Goal: Task Accomplishment & Management: Use online tool/utility

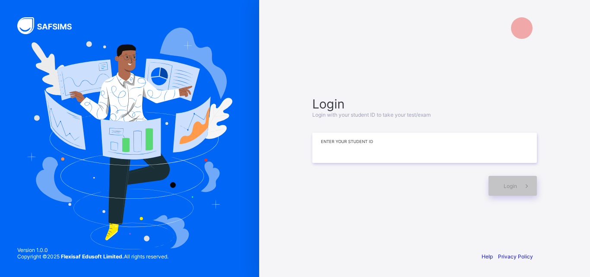
click at [389, 139] on input at bounding box center [424, 148] width 225 height 30
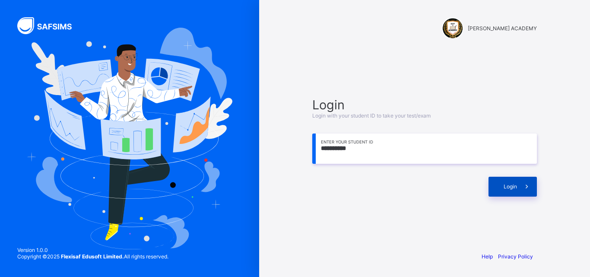
type input "**********"
click at [504, 195] on div "Login" at bounding box center [512, 187] width 48 height 20
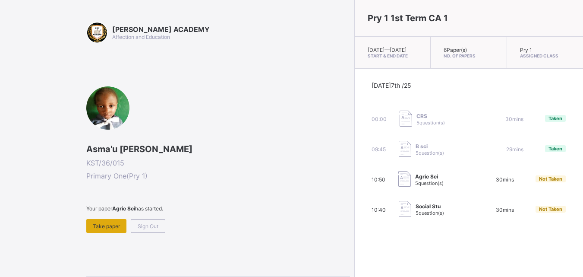
click at [120, 227] on div "Take paper" at bounding box center [106, 226] width 40 height 14
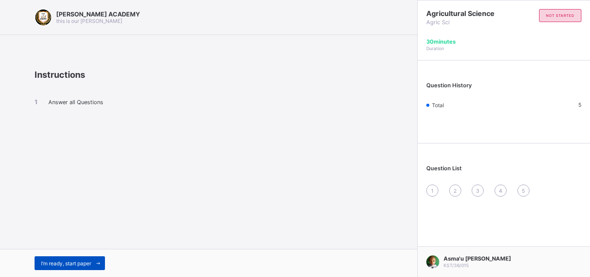
click at [58, 267] on div "I’m ready, start paper" at bounding box center [70, 263] width 70 height 14
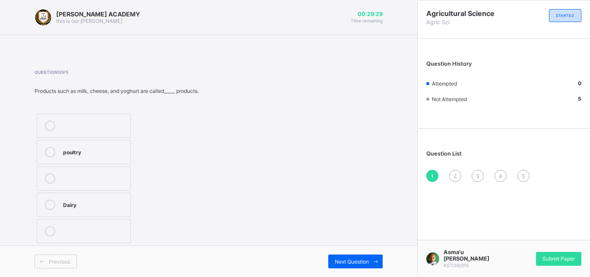
click at [65, 204] on div "Dairy" at bounding box center [94, 204] width 63 height 9
click at [368, 255] on div "Next Question" at bounding box center [355, 261] width 54 height 14
click at [67, 172] on label "3" at bounding box center [73, 178] width 73 height 24
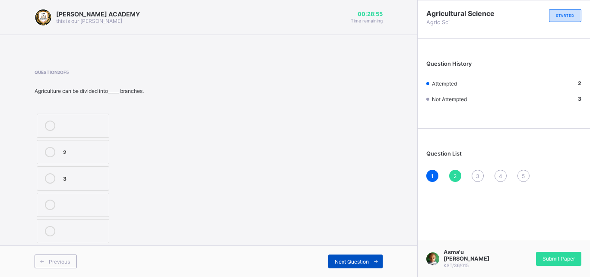
click at [356, 258] on span "Next Question" at bounding box center [352, 261] width 34 height 6
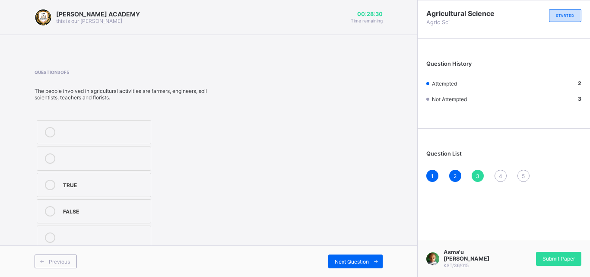
click at [70, 179] on label "TRUE" at bounding box center [94, 185] width 114 height 24
click at [341, 255] on div "Next Question" at bounding box center [355, 261] width 54 height 14
click at [63, 199] on label "TRUE" at bounding box center [90, 205] width 107 height 24
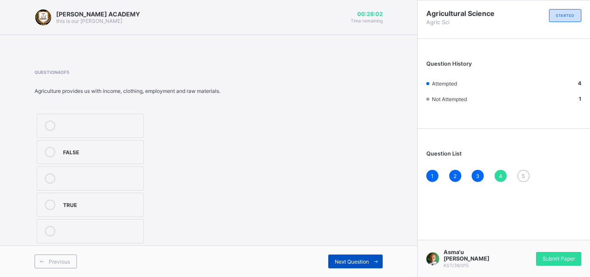
click at [339, 259] on span "Next Question" at bounding box center [352, 261] width 34 height 6
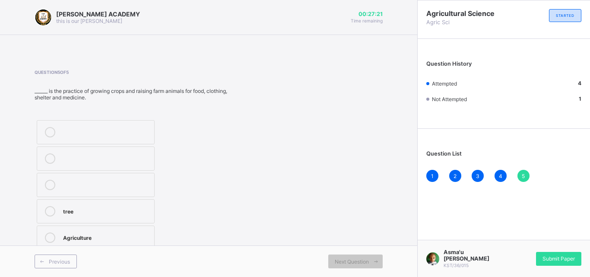
click at [67, 233] on div "Agriculture" at bounding box center [106, 236] width 87 height 9
click at [355, 257] on div "Next Question" at bounding box center [355, 261] width 54 height 14
click at [564, 258] on span "Submit Paper" at bounding box center [558, 258] width 32 height 6
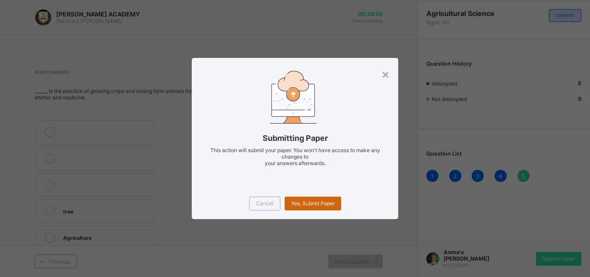
click at [315, 198] on div "Yes, Submit Paper" at bounding box center [313, 203] width 57 height 14
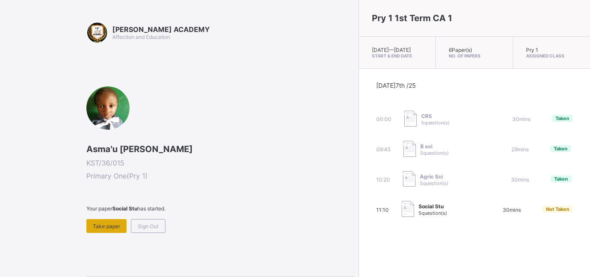
click at [106, 221] on div "Take paper" at bounding box center [106, 226] width 40 height 14
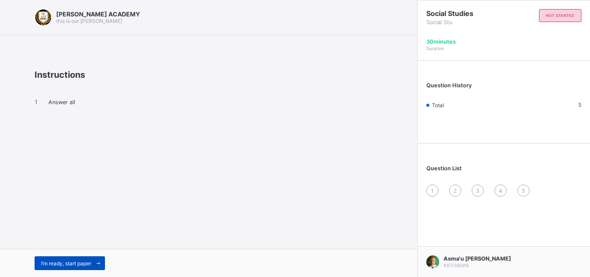
click at [92, 257] on div "I’m ready, start paper" at bounding box center [70, 263] width 70 height 14
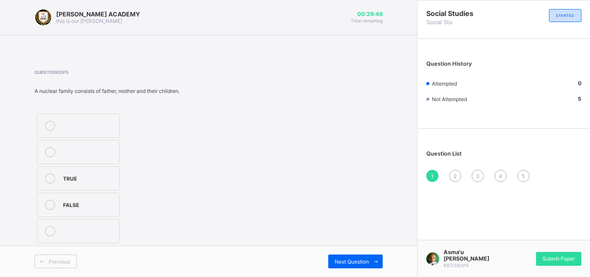
click at [59, 175] on label "TRUE" at bounding box center [78, 178] width 83 height 24
click at [352, 262] on span "Next Question" at bounding box center [352, 261] width 34 height 6
click at [62, 120] on label "2" at bounding box center [73, 126] width 73 height 24
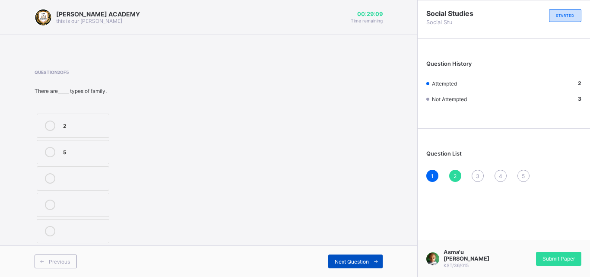
click at [363, 256] on div "Next Question" at bounding box center [355, 261] width 54 height 14
click at [64, 147] on div "Head" at bounding box center [83, 151] width 41 height 9
click at [363, 257] on div "Next Question" at bounding box center [355, 261] width 54 height 14
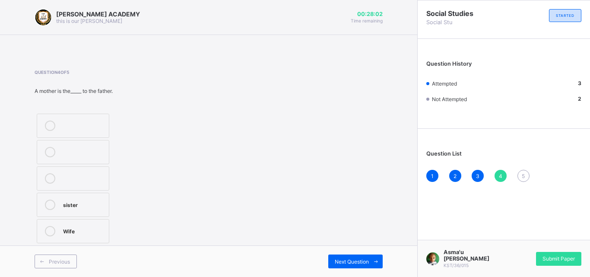
click at [64, 224] on label "Wife" at bounding box center [73, 231] width 73 height 24
click at [370, 260] on span at bounding box center [376, 261] width 14 height 14
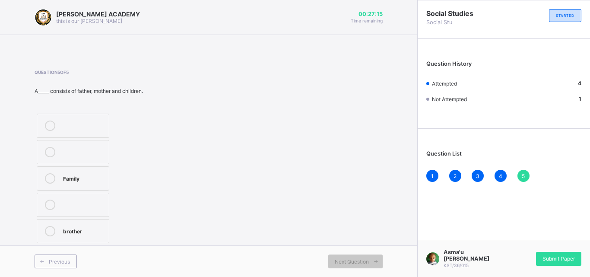
click at [70, 172] on label "Family" at bounding box center [73, 178] width 73 height 24
click at [572, 252] on div "Submit Paper" at bounding box center [558, 259] width 45 height 14
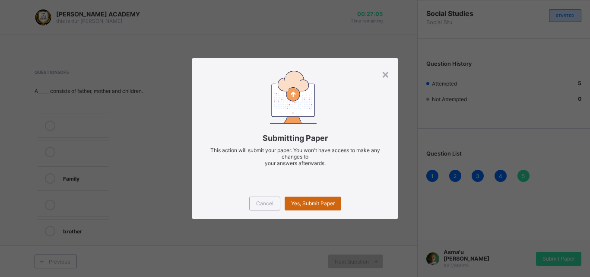
click at [330, 198] on div "Yes, Submit Paper" at bounding box center [313, 203] width 57 height 14
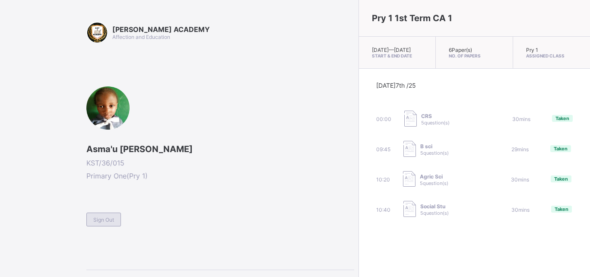
click at [117, 223] on div "Sign Out" at bounding box center [103, 219] width 35 height 14
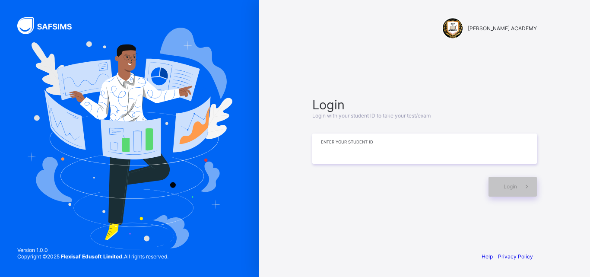
click at [315, 157] on input at bounding box center [424, 148] width 225 height 30
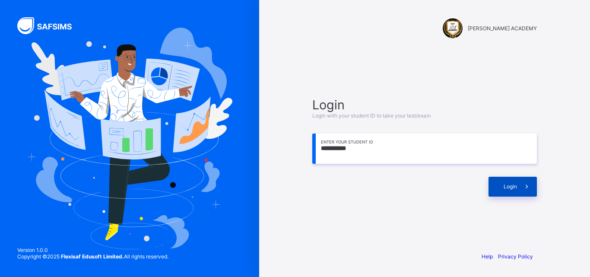
type input "**********"
click at [502, 187] on div "Login" at bounding box center [512, 187] width 48 height 20
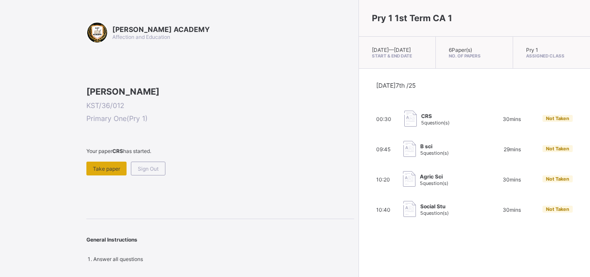
click at [122, 175] on div "Take paper" at bounding box center [106, 169] width 40 height 14
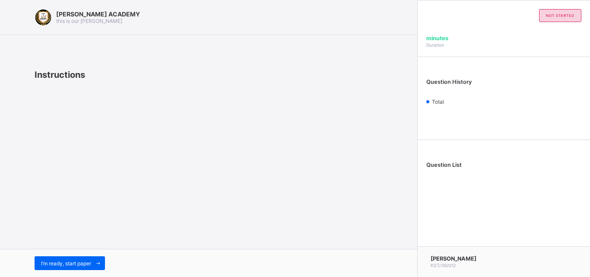
click at [92, 256] on div "I’m ready, start paper" at bounding box center [208, 263] width 417 height 28
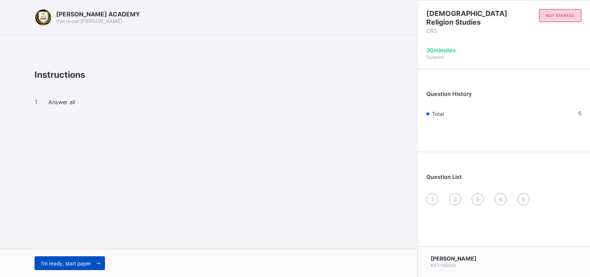
click at [69, 260] on span "I’m ready, start paper" at bounding box center [66, 263] width 50 height 6
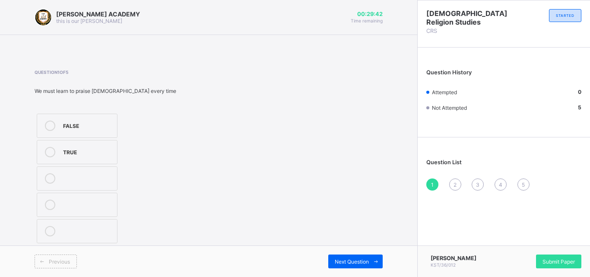
click at [44, 158] on label "TRUE" at bounding box center [77, 152] width 81 height 24
click at [338, 262] on span "Next Question" at bounding box center [352, 261] width 34 height 6
click at [536, 261] on div "Submit Paper" at bounding box center [558, 261] width 45 height 14
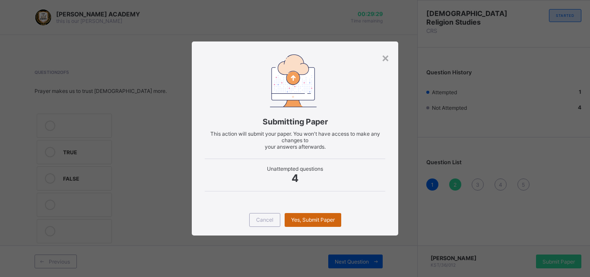
click at [336, 220] on div "Yes, Submit Paper" at bounding box center [313, 220] width 57 height 14
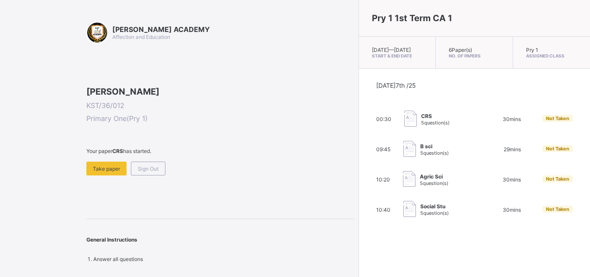
click at [376, 218] on div "10:40 Social Stu 5 question(s) 30 mins Not Taken" at bounding box center [474, 209] width 196 height 17
click at [116, 175] on div "Take paper" at bounding box center [106, 169] width 40 height 14
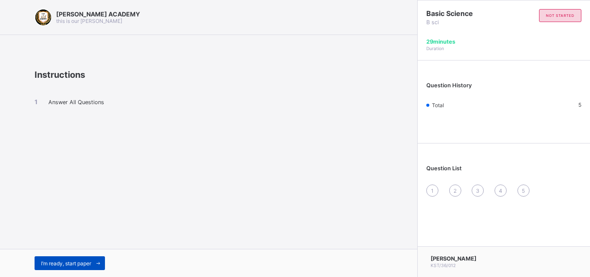
click at [87, 262] on span "I’m ready, start paper" at bounding box center [66, 263] width 50 height 6
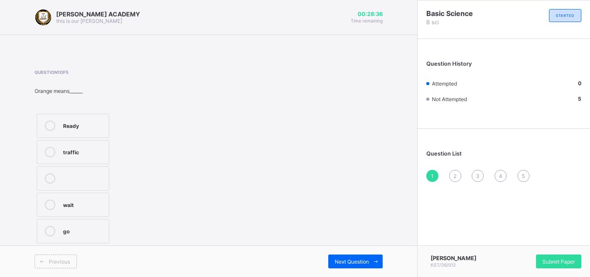
click at [56, 203] on div at bounding box center [49, 205] width 17 height 10
click at [331, 268] on div "Next Question" at bounding box center [355, 261] width 54 height 14
click at [90, 189] on label "Stop" at bounding box center [73, 178] width 73 height 24
click at [349, 263] on span "Next Question" at bounding box center [352, 261] width 34 height 6
click at [105, 205] on label "Maize plant" at bounding box center [73, 205] width 73 height 24
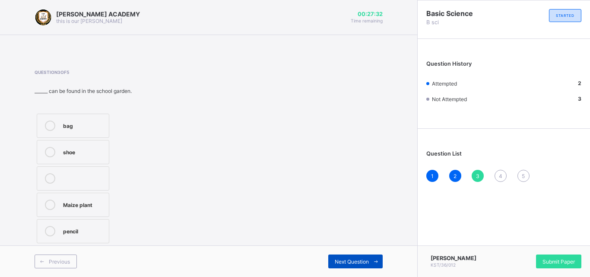
click at [362, 266] on div "Next Question" at bounding box center [355, 261] width 54 height 14
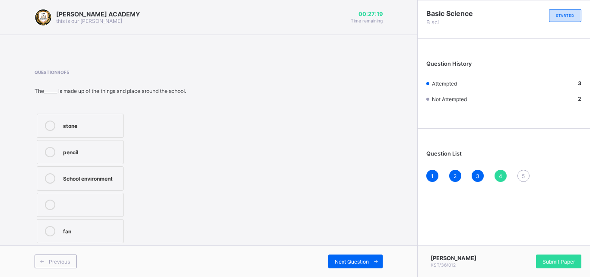
click at [114, 167] on label "School environment" at bounding box center [80, 178] width 87 height 24
click at [359, 264] on span "Next Question" at bounding box center [352, 261] width 34 height 6
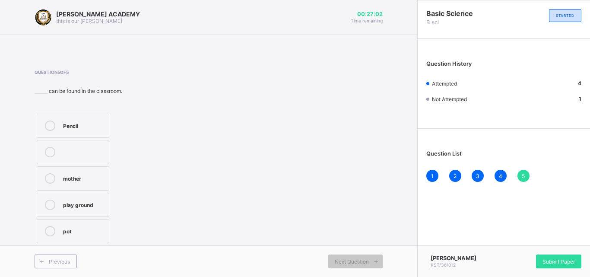
click at [91, 119] on label "Pencil" at bounding box center [73, 126] width 73 height 24
click at [538, 262] on div "Submit Paper" at bounding box center [558, 261] width 45 height 14
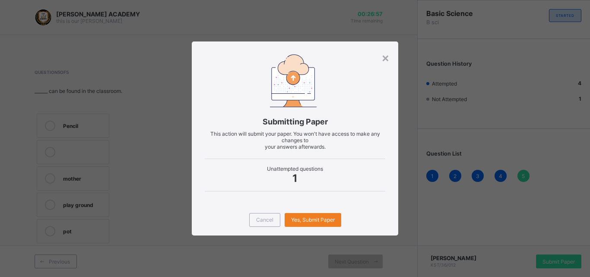
click at [407, 214] on div "× Submitting Paper This action will submit your paper. You won't have access to…" at bounding box center [295, 138] width 590 height 277
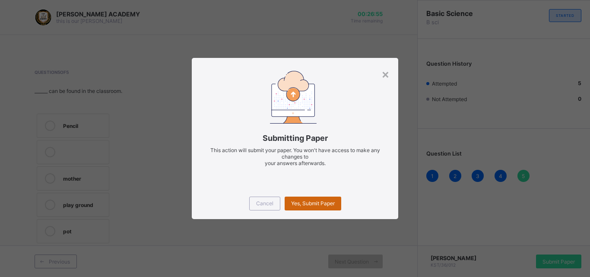
click at [331, 199] on div "Yes, Submit Paper" at bounding box center [313, 203] width 57 height 14
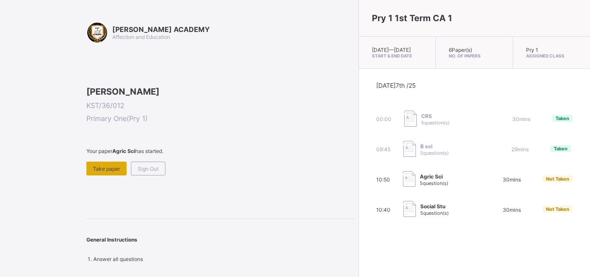
click at [110, 172] on span "Take paper" at bounding box center [106, 168] width 27 height 6
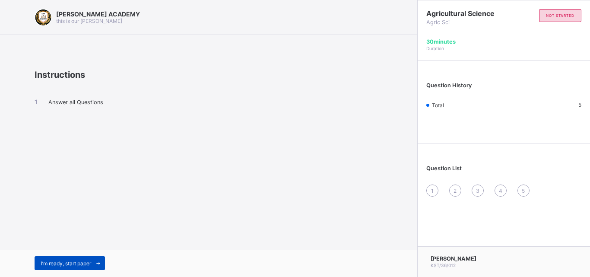
click at [89, 260] on span "I’m ready, start paper" at bounding box center [66, 263] width 50 height 6
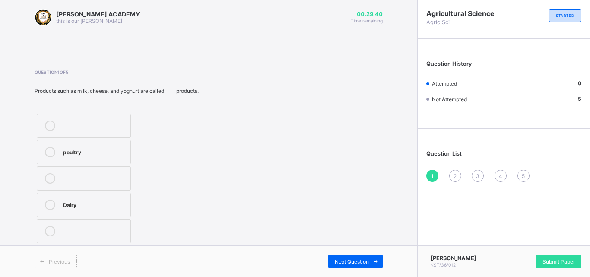
click at [70, 200] on div "Dairy" at bounding box center [94, 204] width 63 height 9
click at [351, 264] on span "Next Question" at bounding box center [352, 261] width 34 height 6
click at [97, 187] on label "3" at bounding box center [73, 178] width 73 height 24
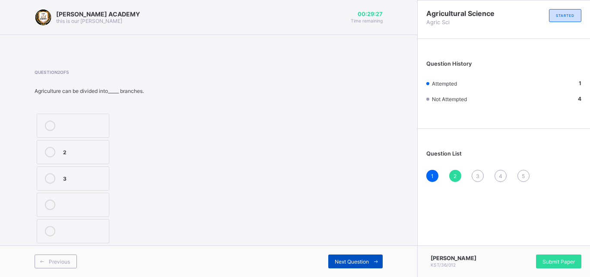
click at [343, 258] on span "Next Question" at bounding box center [352, 261] width 34 height 6
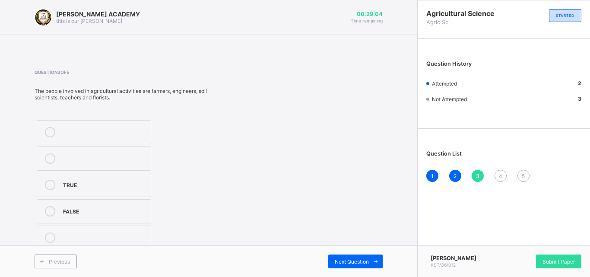
click at [107, 177] on label "TRUE" at bounding box center [94, 185] width 114 height 24
click at [336, 263] on span "Next Question" at bounding box center [352, 261] width 34 height 6
click at [133, 203] on div "TRUE" at bounding box center [101, 204] width 76 height 9
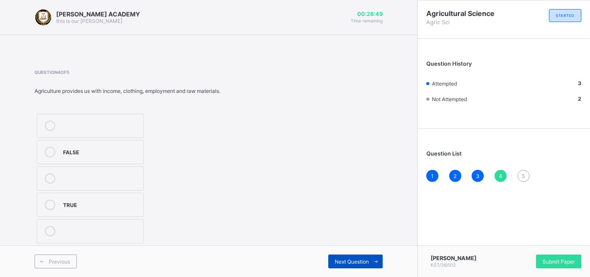
click at [348, 267] on div "Next Question" at bounding box center [355, 261] width 54 height 14
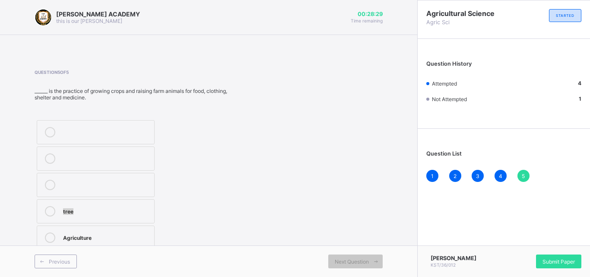
drag, startPoint x: 348, startPoint y: 267, endPoint x: 192, endPoint y: 196, distance: 171.4
click at [192, 196] on div "Question 5 of 5 ______ is the practice of growing crops and raising farm animal…" at bounding box center [209, 161] width 348 height 182
click at [118, 203] on label "tree" at bounding box center [96, 211] width 118 height 24
click at [536, 263] on div "Submit Paper" at bounding box center [558, 261] width 45 height 14
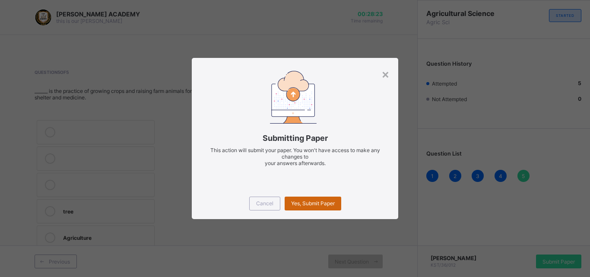
click at [329, 200] on span "Yes, Submit Paper" at bounding box center [313, 203] width 44 height 6
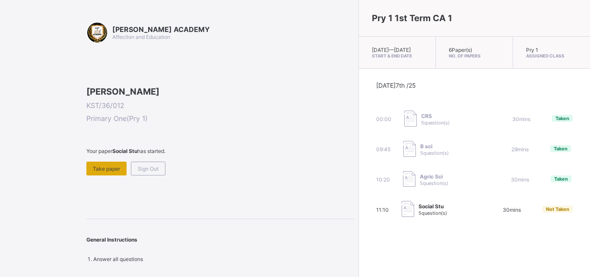
click at [118, 175] on div "Take paper" at bounding box center [106, 169] width 40 height 14
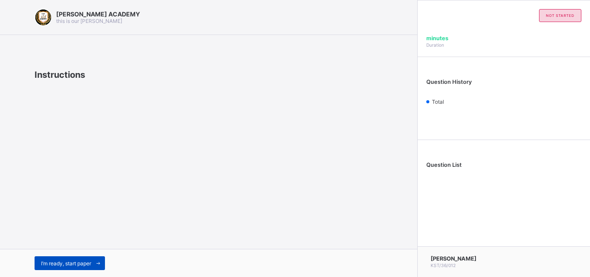
click at [82, 260] on span "I’m ready, start paper" at bounding box center [66, 263] width 50 height 6
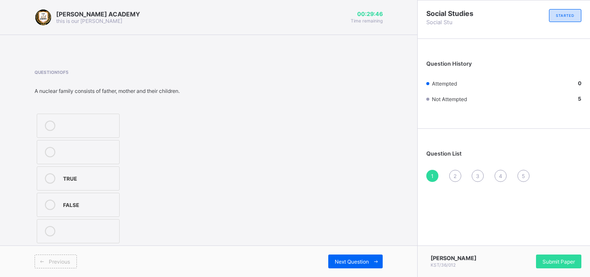
click at [56, 178] on div at bounding box center [49, 178] width 17 height 10
click at [333, 262] on div "Next Question" at bounding box center [355, 261] width 54 height 14
click at [104, 125] on div "2" at bounding box center [83, 124] width 41 height 9
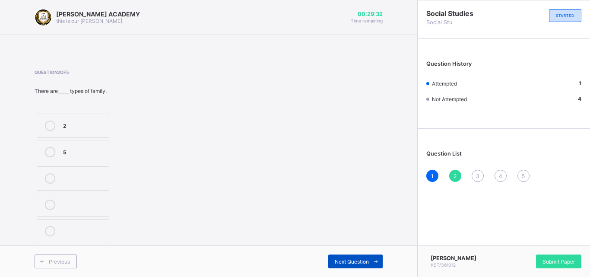
click at [336, 263] on span "Next Question" at bounding box center [352, 261] width 34 height 6
drag, startPoint x: 89, startPoint y: 160, endPoint x: 213, endPoint y: 214, distance: 134.8
click at [213, 214] on div "Question 3 of 5 A father is the_____ of the family. Head tail" at bounding box center [209, 158] width 348 height 176
click at [83, 151] on div "Head" at bounding box center [83, 151] width 41 height 9
click at [337, 263] on span "Next Question" at bounding box center [352, 261] width 34 height 6
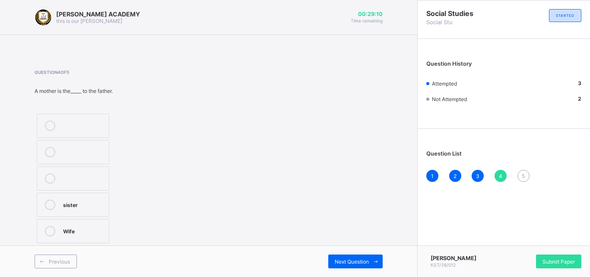
click at [101, 236] on div "Wife" at bounding box center [83, 231] width 41 height 10
click at [338, 266] on div "Next Question" at bounding box center [355, 261] width 54 height 14
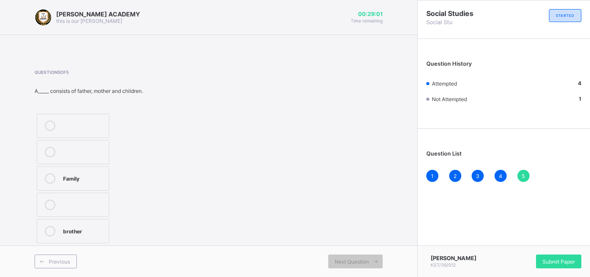
click at [89, 170] on label "Family" at bounding box center [73, 178] width 73 height 24
click at [546, 264] on span "Submit Paper" at bounding box center [558, 261] width 32 height 6
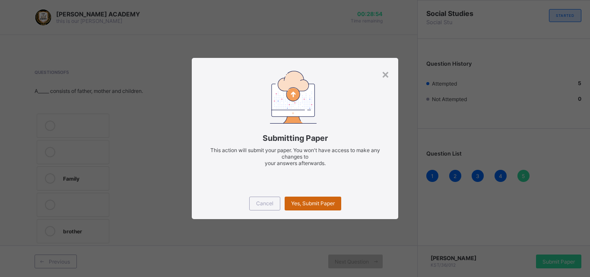
click at [316, 201] on span "Yes, Submit Paper" at bounding box center [313, 203] width 44 height 6
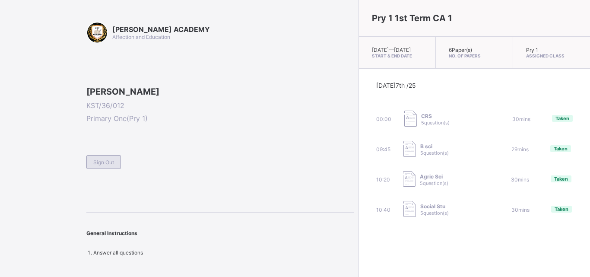
click at [105, 169] on div "Sign Out" at bounding box center [103, 162] width 35 height 14
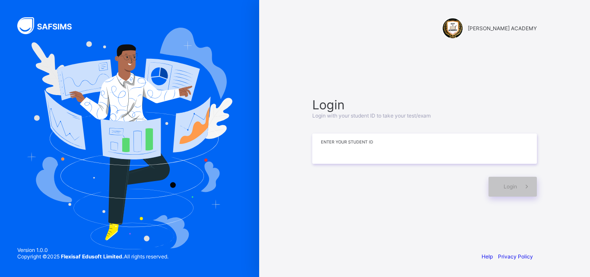
click at [337, 148] on input at bounding box center [424, 148] width 225 height 30
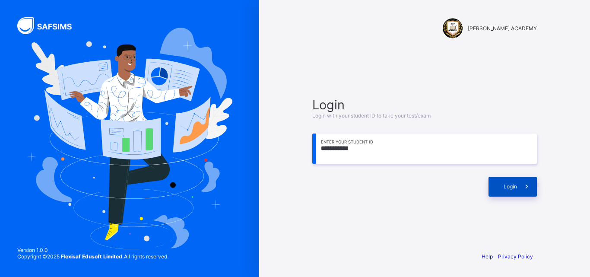
click at [511, 187] on span "Login" at bounding box center [510, 186] width 13 height 6
click at [389, 149] on input "**********" at bounding box center [424, 148] width 225 height 30
type input "**********"
click at [497, 185] on div "Login" at bounding box center [512, 187] width 48 height 20
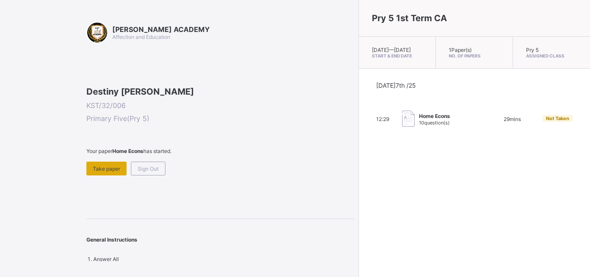
click at [94, 175] on div "Take paper" at bounding box center [106, 169] width 40 height 14
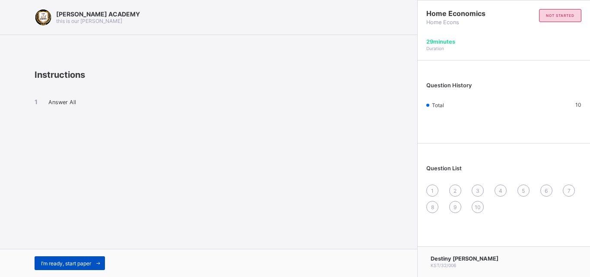
click at [56, 260] on span "I’m ready, start paper" at bounding box center [66, 263] width 50 height 6
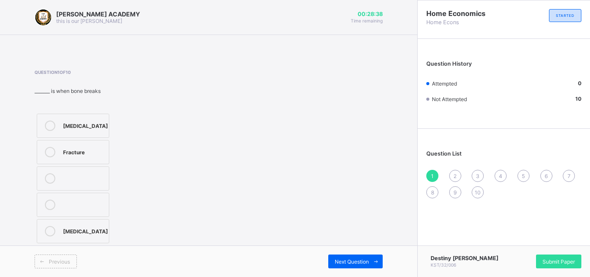
click at [72, 227] on div "[MEDICAL_DATA]" at bounding box center [85, 230] width 45 height 9
click at [368, 256] on div "Next Question" at bounding box center [355, 261] width 54 height 14
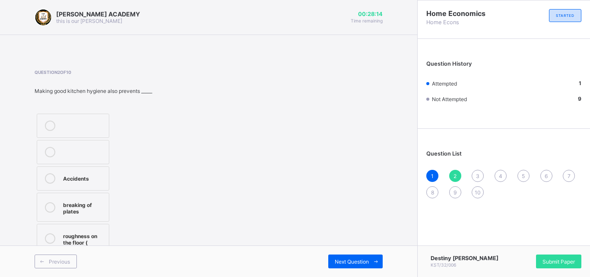
click at [91, 177] on div "Accidents" at bounding box center [83, 177] width 41 height 9
click at [355, 257] on div "Next Question" at bounding box center [355, 261] width 54 height 14
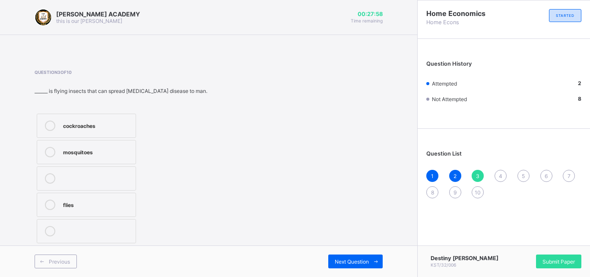
click at [93, 156] on div "mosquitoes" at bounding box center [97, 152] width 68 height 10
click at [363, 258] on span "Next Question" at bounding box center [352, 261] width 34 height 6
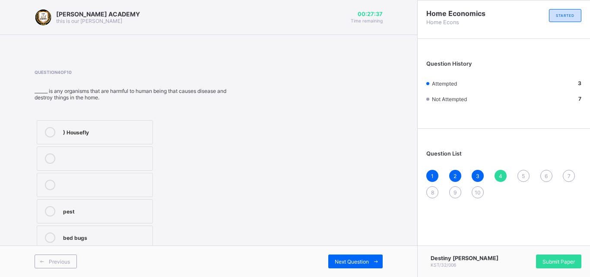
click at [114, 203] on label "pest" at bounding box center [95, 211] width 116 height 24
click at [155, 203] on div ") Housefly pest bed bugs" at bounding box center [95, 185] width 120 height 134
click at [369, 261] on span at bounding box center [376, 261] width 14 height 14
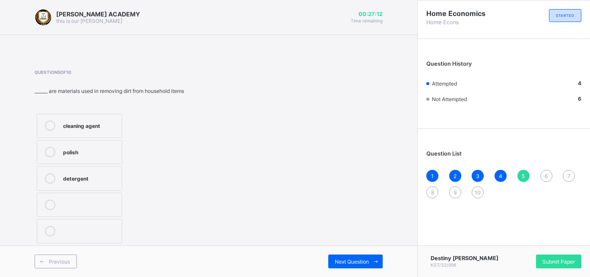
click at [92, 153] on div "polish" at bounding box center [90, 151] width 54 height 9
click at [358, 256] on div "Next Question" at bounding box center [355, 261] width 54 height 14
click at [95, 153] on div "TRUE" at bounding box center [91, 151] width 57 height 9
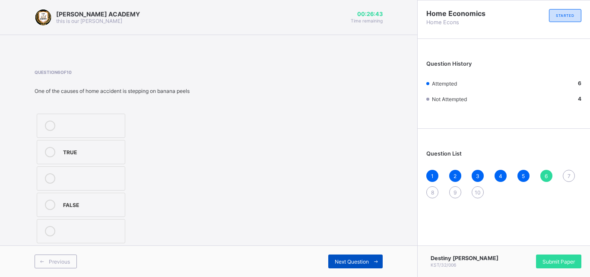
click at [350, 258] on span "Next Question" at bounding box center [352, 261] width 34 height 6
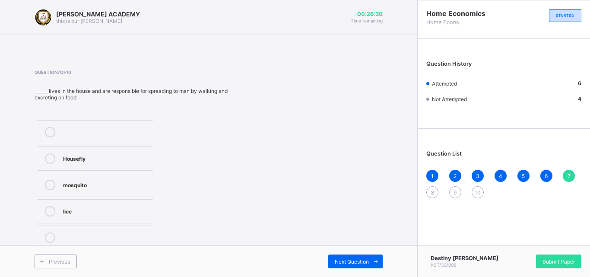
click at [80, 157] on div "Housefly" at bounding box center [106, 157] width 86 height 9
click at [349, 260] on span "Next Question" at bounding box center [352, 261] width 34 height 6
click at [85, 207] on div "Household pests" at bounding box center [107, 210] width 88 height 9
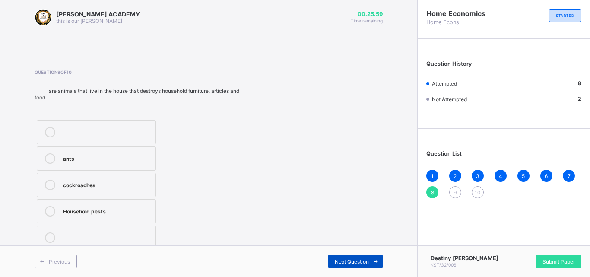
click at [341, 257] on div "Next Question" at bounding box center [355, 261] width 54 height 14
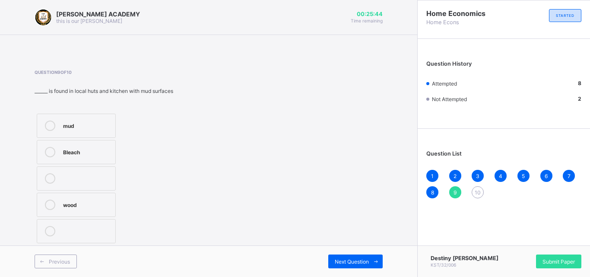
click at [54, 120] on label "mud" at bounding box center [76, 126] width 79 height 24
click at [354, 257] on div "Next Question" at bounding box center [355, 261] width 54 height 14
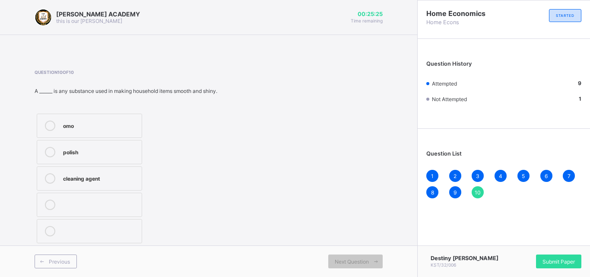
click at [127, 154] on div "polish" at bounding box center [100, 151] width 74 height 9
click at [349, 260] on span "Next Question" at bounding box center [352, 261] width 34 height 6
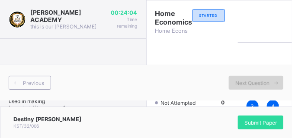
click at [180, 130] on div "Submit Paper" at bounding box center [214, 123] width 137 height 14
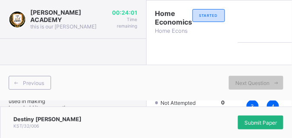
click at [267, 122] on span "Submit Paper" at bounding box center [260, 123] width 32 height 6
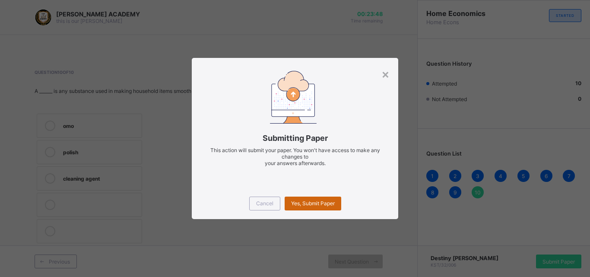
click at [292, 200] on span "Yes, Submit Paper" at bounding box center [313, 203] width 44 height 6
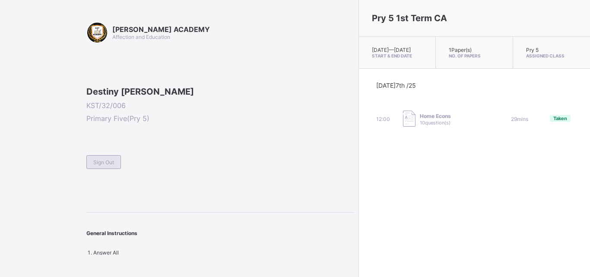
click at [110, 165] on span "Sign Out" at bounding box center [103, 162] width 21 height 6
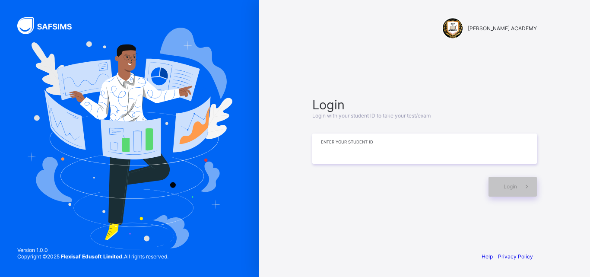
click at [359, 146] on input at bounding box center [424, 148] width 225 height 30
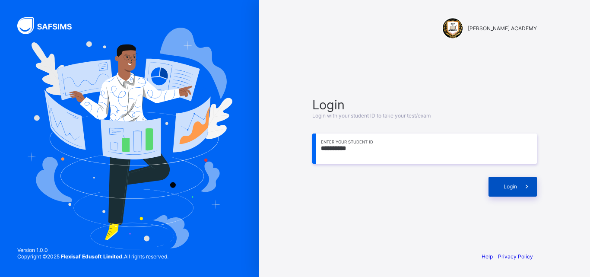
type input "**********"
click at [501, 180] on div "Login" at bounding box center [512, 187] width 48 height 20
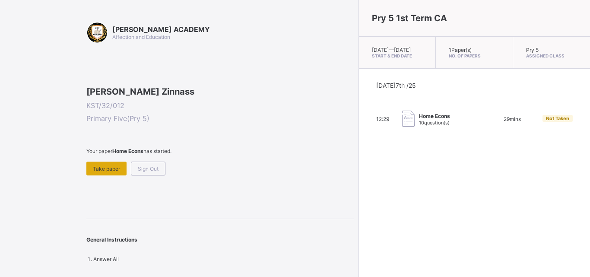
click at [109, 172] on span "Take paper" at bounding box center [106, 168] width 27 height 6
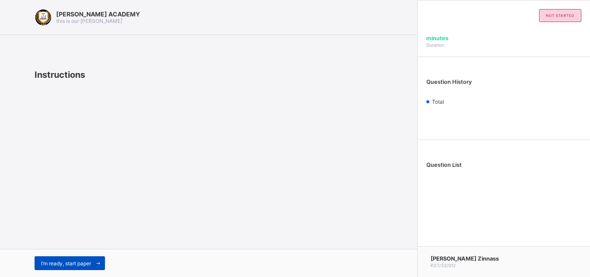
click at [74, 267] on div "I’m ready, start paper" at bounding box center [70, 263] width 70 height 14
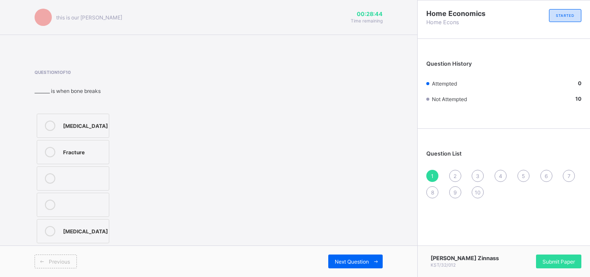
click at [88, 153] on div "Fracture" at bounding box center [83, 151] width 41 height 9
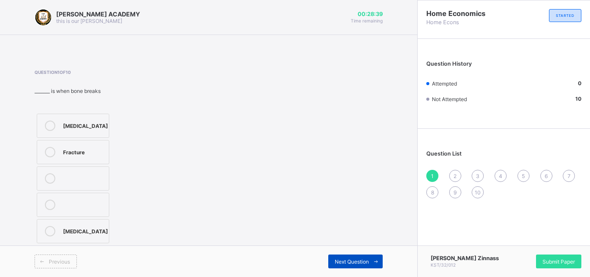
click at [332, 258] on div "Next Question" at bounding box center [355, 261] width 54 height 14
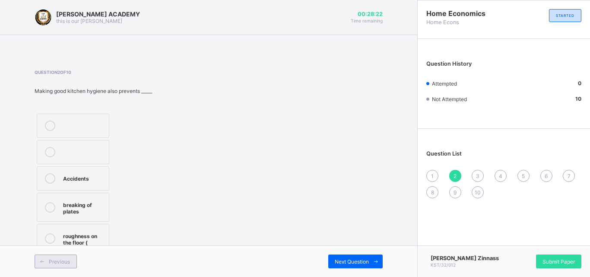
click at [49, 263] on span "Previous" at bounding box center [59, 261] width 21 height 6
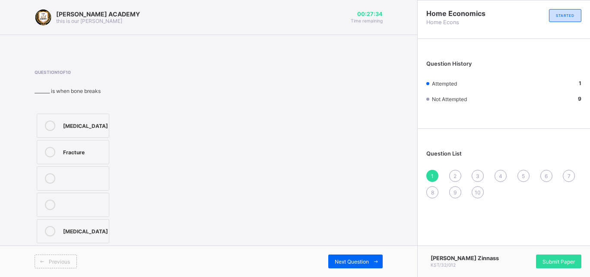
click at [383, 126] on div "[PERSON_NAME] ACADEMY this is our [PERSON_NAME] 00:27:34 Time remaining Questio…" at bounding box center [208, 138] width 417 height 277
click at [61, 231] on label "[MEDICAL_DATA]" at bounding box center [73, 231] width 73 height 24
click at [374, 259] on icon at bounding box center [376, 262] width 6 height 6
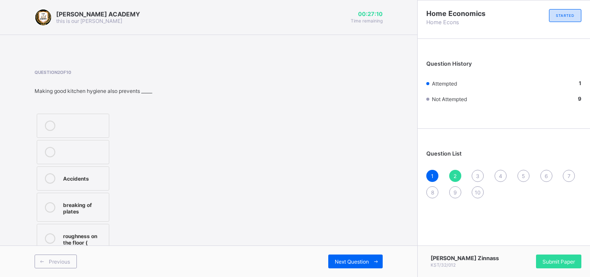
click at [76, 176] on div "Accidents" at bounding box center [83, 177] width 41 height 9
click at [354, 260] on span "Next Question" at bounding box center [352, 261] width 34 height 6
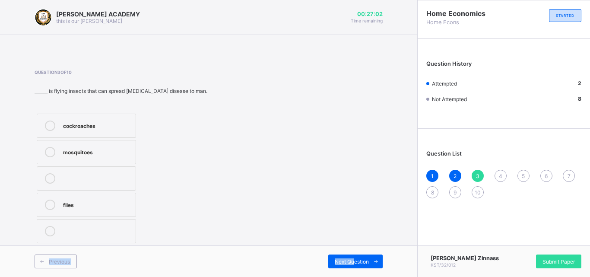
drag, startPoint x: 354, startPoint y: 260, endPoint x: 296, endPoint y: 242, distance: 60.2
click at [296, 242] on div "[PERSON_NAME] ACADEMY this is our [PERSON_NAME] 00:27:02 Time remaining Questio…" at bounding box center [208, 138] width 417 height 277
click at [83, 146] on label "mosquitoes" at bounding box center [86, 152] width 99 height 24
click at [339, 255] on div "Next Question" at bounding box center [355, 261] width 54 height 14
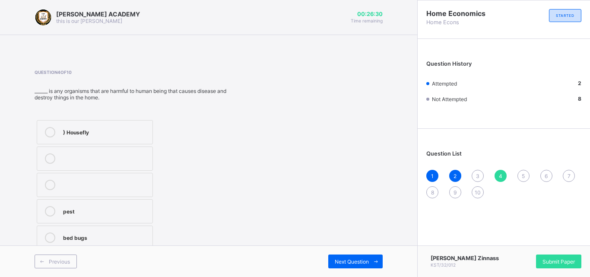
click at [84, 127] on label ") Housefly" at bounding box center [95, 132] width 116 height 24
click at [57, 261] on span "Previous" at bounding box center [59, 261] width 21 height 6
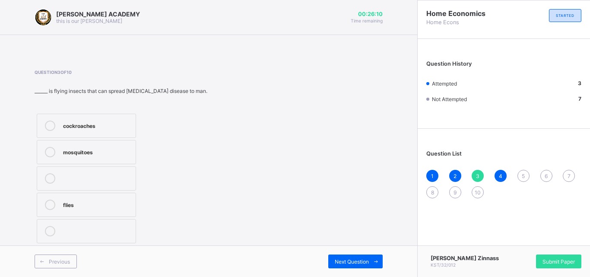
click at [76, 146] on label "mosquitoes" at bounding box center [86, 152] width 99 height 24
click at [357, 261] on span "Next Question" at bounding box center [352, 261] width 34 height 6
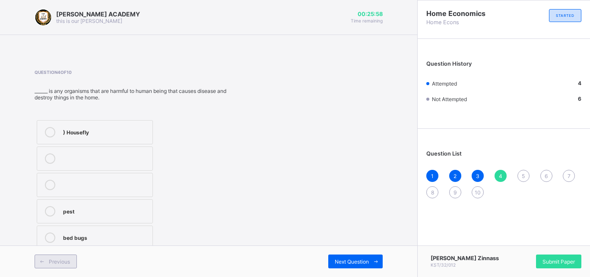
click at [54, 257] on div "Previous" at bounding box center [56, 261] width 42 height 14
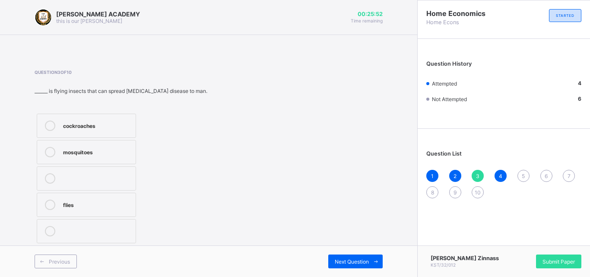
click at [67, 209] on div "flies" at bounding box center [97, 205] width 68 height 10
click at [335, 260] on span "Next Question" at bounding box center [352, 261] width 34 height 6
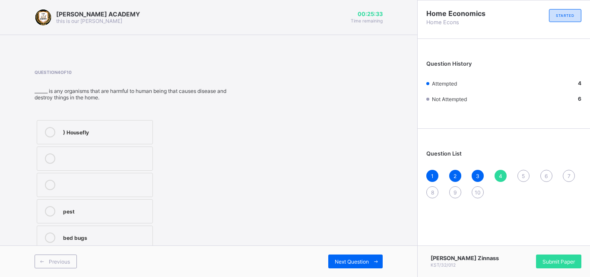
click at [64, 212] on div "pest" at bounding box center [105, 210] width 85 height 9
click at [352, 254] on div "Previous Next Question" at bounding box center [208, 261] width 417 height 32
click at [358, 261] on span "Next Question" at bounding box center [352, 261] width 34 height 6
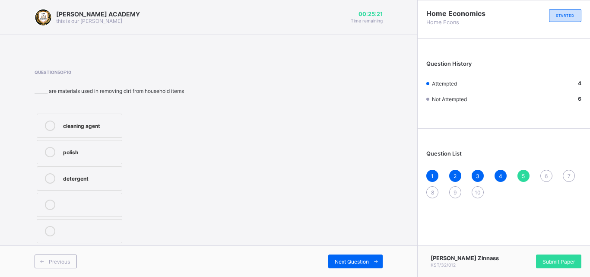
click at [99, 145] on label "polish" at bounding box center [80, 152] width 86 height 24
click at [343, 257] on div "Next Question" at bounding box center [355, 261] width 54 height 14
click at [110, 145] on label "TRUE" at bounding box center [81, 152] width 89 height 24
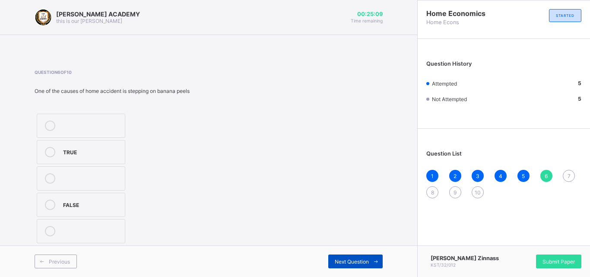
click at [355, 255] on div "Next Question" at bounding box center [355, 261] width 54 height 14
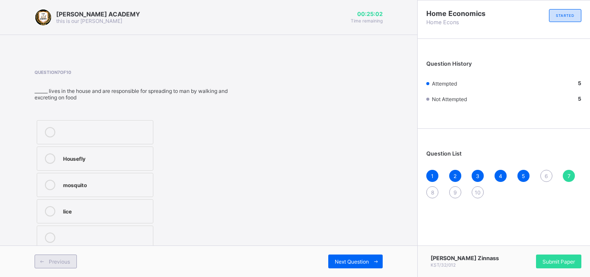
click at [57, 255] on div "Previous" at bounding box center [56, 261] width 42 height 14
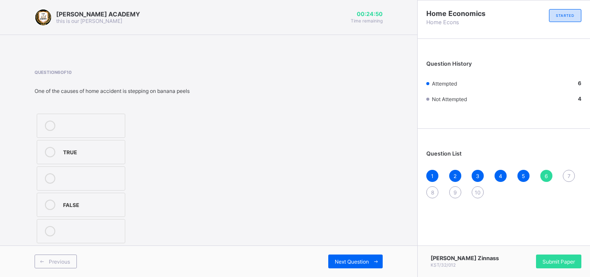
click at [68, 155] on div "TRUE" at bounding box center [91, 151] width 57 height 9
click at [339, 259] on span "Next Question" at bounding box center [352, 261] width 34 height 6
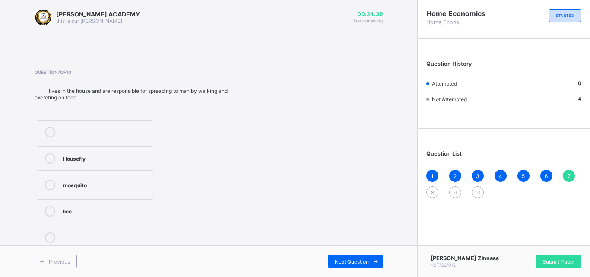
click at [65, 185] on div "mosquito" at bounding box center [106, 184] width 86 height 9
click at [363, 263] on span "Next Question" at bounding box center [352, 261] width 34 height 6
click at [42, 260] on icon at bounding box center [42, 262] width 6 height 6
click at [87, 190] on label "mosquito" at bounding box center [95, 185] width 117 height 24
click at [358, 256] on div "Next Question" at bounding box center [355, 261] width 54 height 14
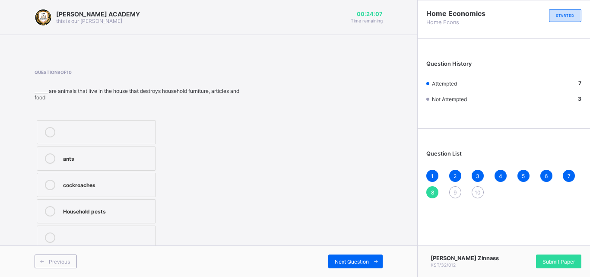
click at [125, 205] on label "Household pests" at bounding box center [96, 211] width 119 height 24
click at [370, 257] on span at bounding box center [376, 261] width 14 height 14
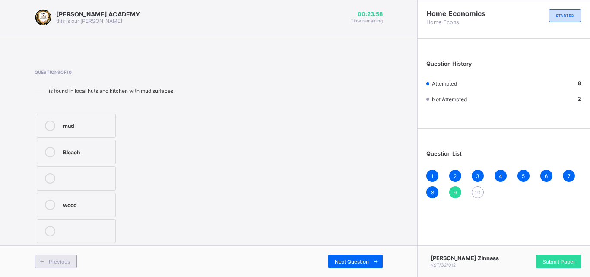
click at [62, 258] on span "Previous" at bounding box center [59, 261] width 21 height 6
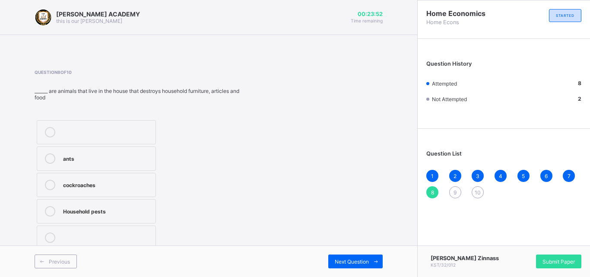
click at [61, 180] on label "cockroaches" at bounding box center [96, 185] width 119 height 24
click at [333, 260] on div "Next Question" at bounding box center [355, 261] width 54 height 14
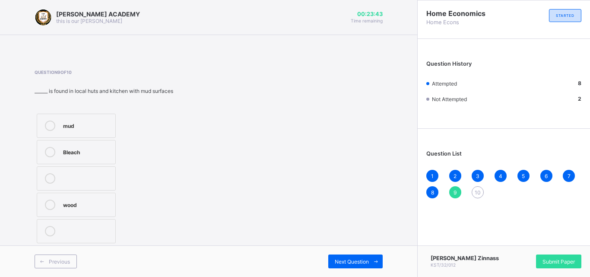
click at [83, 119] on label "mud" at bounding box center [76, 126] width 79 height 24
click at [349, 260] on span "Next Question" at bounding box center [352, 261] width 34 height 6
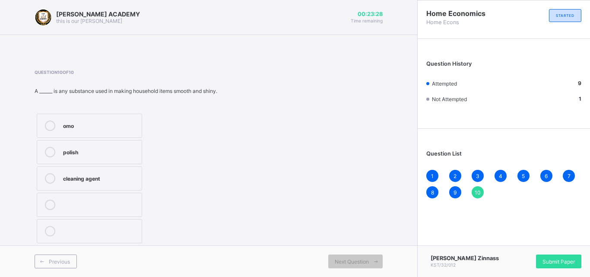
click at [70, 172] on label "cleaning agent" at bounding box center [89, 178] width 105 height 24
click at [564, 263] on span "Submit Paper" at bounding box center [558, 261] width 32 height 6
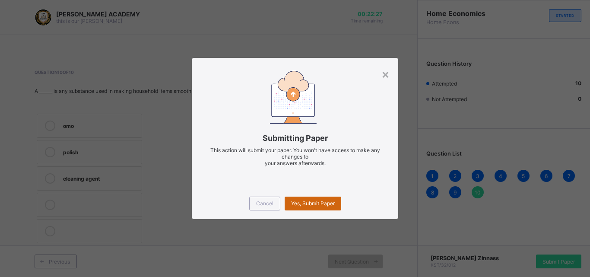
click at [317, 206] on span "Yes, Submit Paper" at bounding box center [313, 203] width 44 height 6
click at [312, 200] on div "Yes, Submit Paper" at bounding box center [313, 203] width 57 height 14
click at [312, 200] on span "Yes, Submit Paper" at bounding box center [313, 203] width 44 height 6
click at [309, 201] on span "Yes, Submit Paper" at bounding box center [313, 203] width 44 height 6
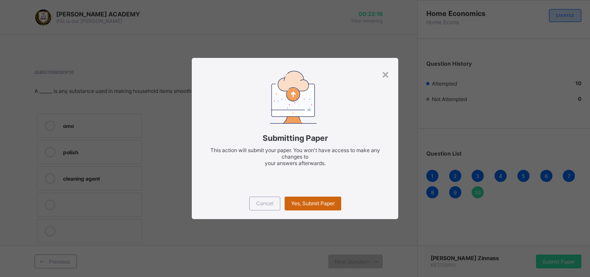
click at [309, 201] on div "Yes, Submit Paper" at bounding box center [313, 203] width 57 height 14
click at [313, 199] on div "Yes, Submit Paper" at bounding box center [313, 203] width 57 height 14
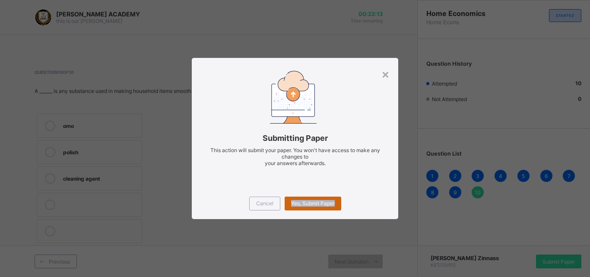
click at [313, 199] on div "Yes, Submit Paper" at bounding box center [313, 203] width 57 height 14
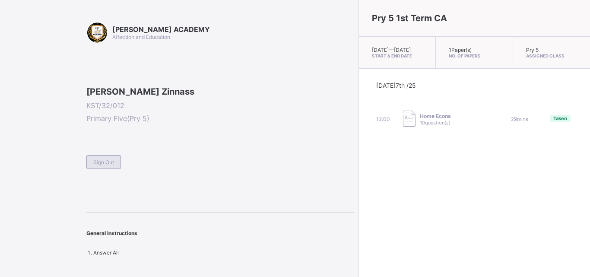
click at [108, 165] on span "Sign Out" at bounding box center [103, 162] width 21 height 6
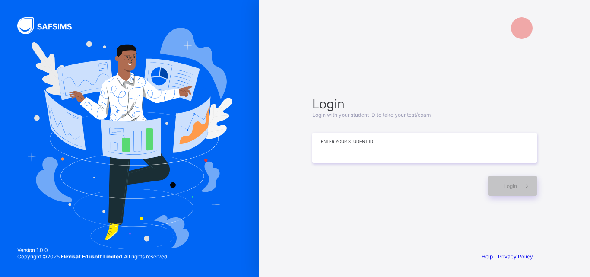
click at [323, 158] on input at bounding box center [424, 148] width 225 height 30
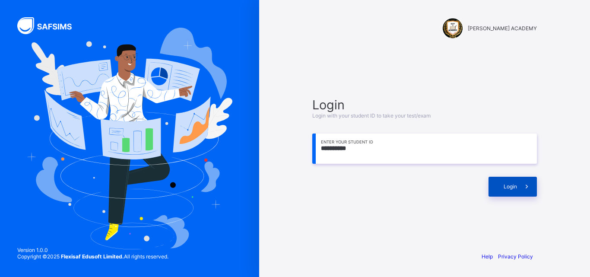
type input "**********"
click at [510, 190] on div "Login" at bounding box center [512, 187] width 48 height 20
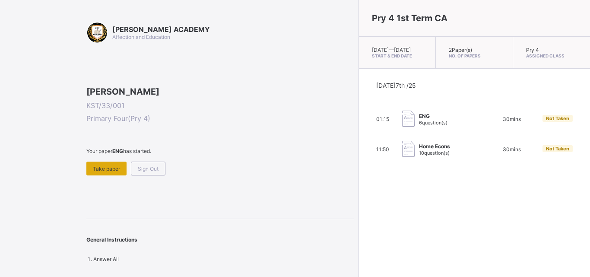
click at [101, 172] on span "Take paper" at bounding box center [106, 168] width 27 height 6
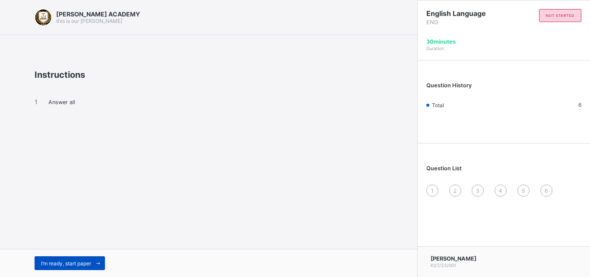
click at [105, 261] on span at bounding box center [98, 263] width 14 height 14
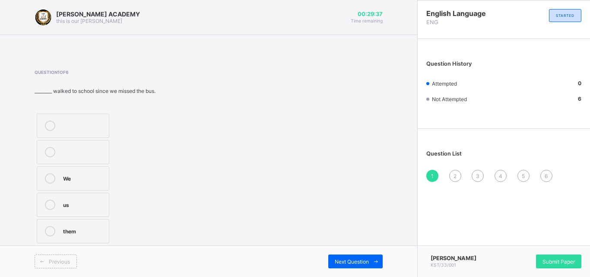
click at [54, 178] on icon at bounding box center [50, 178] width 10 height 10
click at [427, 169] on div "Question List 1 2 3 4 5 6" at bounding box center [504, 161] width 172 height 57
click at [428, 174] on div "1" at bounding box center [432, 176] width 12 height 12
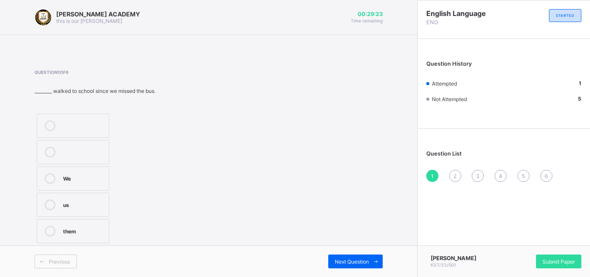
click at [433, 175] on span "1" at bounding box center [432, 176] width 3 height 6
click at [452, 174] on div "2" at bounding box center [455, 176] width 12 height 12
click at [85, 182] on div "Pronouns" at bounding box center [83, 178] width 41 height 10
click at [479, 170] on div "3" at bounding box center [478, 176] width 12 height 12
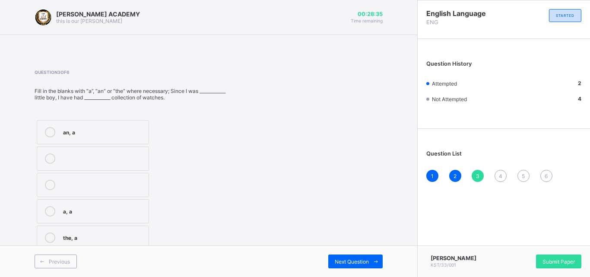
click at [96, 213] on div "a, a" at bounding box center [103, 210] width 81 height 9
click at [503, 172] on div "4" at bounding box center [500, 176] width 12 height 12
click at [96, 167] on label "a, an" at bounding box center [93, 158] width 112 height 24
click at [504, 171] on div "4" at bounding box center [500, 176] width 12 height 12
click at [525, 173] on span "5" at bounding box center [523, 176] width 3 height 6
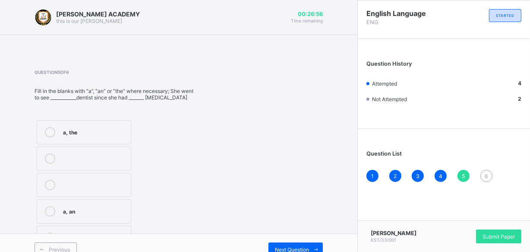
click at [73, 130] on div "a, the" at bounding box center [94, 131] width 63 height 9
click at [490, 170] on div "6" at bounding box center [487, 176] width 12 height 12
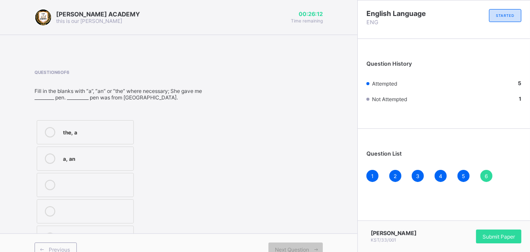
click at [63, 129] on div "the, a" at bounding box center [96, 131] width 66 height 9
click at [490, 168] on div "Question List 1 2 3 4 5 6" at bounding box center [444, 161] width 172 height 57
click at [490, 177] on div "6" at bounding box center [487, 176] width 12 height 12
click at [488, 177] on span "6" at bounding box center [486, 176] width 3 height 6
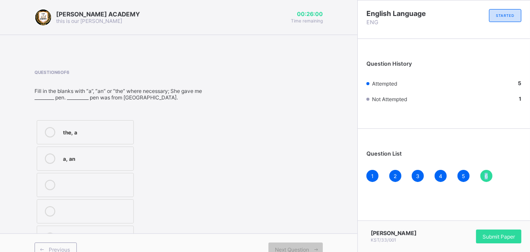
click at [488, 177] on span "6" at bounding box center [486, 176] width 3 height 6
click at [496, 229] on div "Submit Paper" at bounding box center [498, 236] width 45 height 14
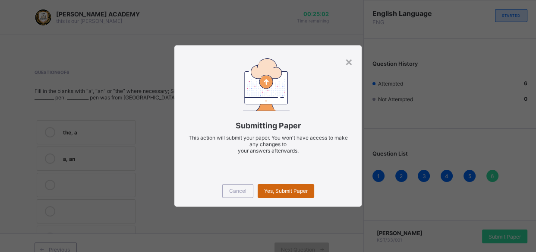
click at [304, 186] on div "Yes, Submit Paper" at bounding box center [286, 191] width 57 height 14
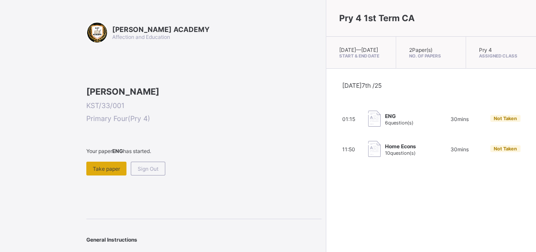
click at [114, 172] on span "Take paper" at bounding box center [106, 168] width 27 height 6
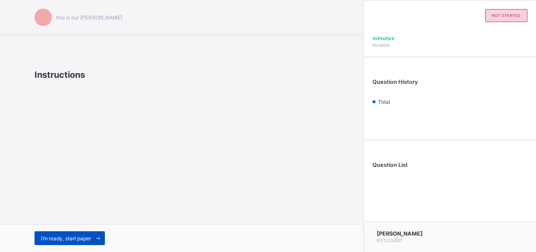
click at [54, 238] on span "I’m ready, start paper" at bounding box center [66, 238] width 50 height 6
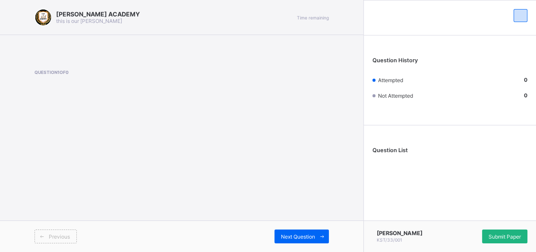
click at [508, 237] on div "Submit Paper" at bounding box center [504, 236] width 45 height 14
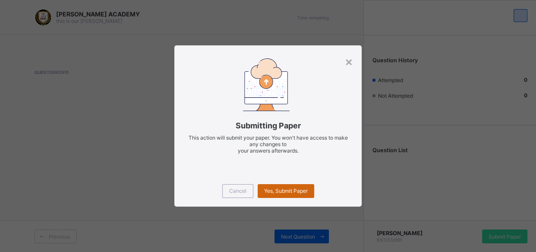
click at [294, 185] on div "Yes, Submit Paper" at bounding box center [286, 191] width 57 height 14
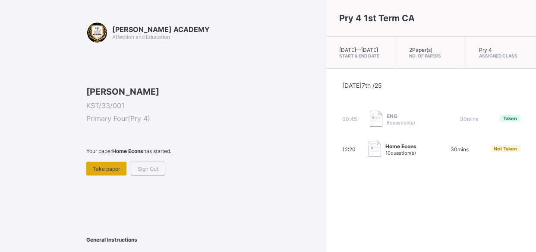
click at [108, 172] on span "Take paper" at bounding box center [106, 168] width 27 height 6
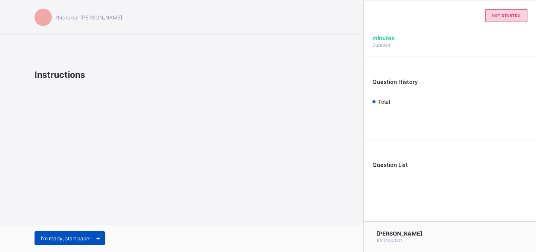
click at [86, 238] on span "I’m ready, start paper" at bounding box center [66, 238] width 50 height 6
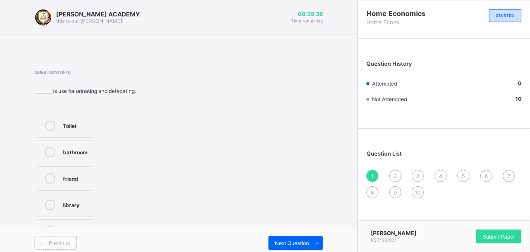
click at [51, 125] on icon at bounding box center [50, 125] width 10 height 10
click at [379, 170] on div "1" at bounding box center [373, 176] width 12 height 12
click at [399, 175] on div "2" at bounding box center [396, 176] width 12 height 12
click at [81, 150] on div "Library" at bounding box center [77, 151] width 29 height 9
click at [420, 173] on span "3" at bounding box center [417, 176] width 3 height 6
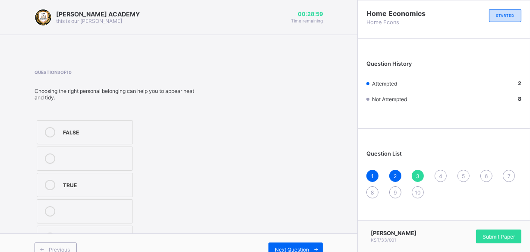
click at [106, 180] on div "TRUE" at bounding box center [95, 184] width 65 height 9
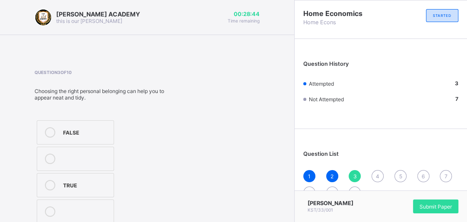
click at [377, 175] on div "4" at bounding box center [377, 176] width 12 height 12
click at [45, 130] on icon at bounding box center [50, 132] width 10 height 10
click at [404, 171] on div "5" at bounding box center [400, 176] width 12 height 12
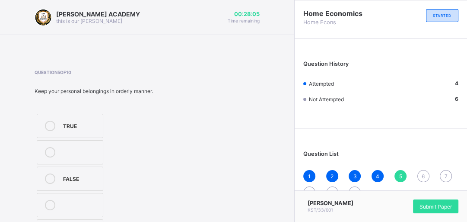
click at [50, 120] on icon at bounding box center [50, 125] width 10 height 10
click at [425, 174] on div "6" at bounding box center [423, 176] width 12 height 12
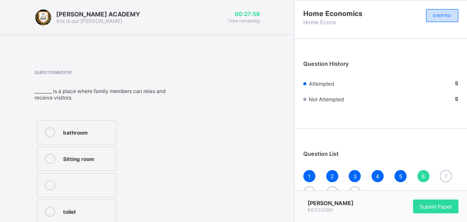
click at [425, 174] on div "6" at bounding box center [423, 176] width 12 height 12
click at [106, 155] on div "Sitting room" at bounding box center [87, 157] width 49 height 9
click at [450, 172] on div "7" at bounding box center [446, 176] width 12 height 12
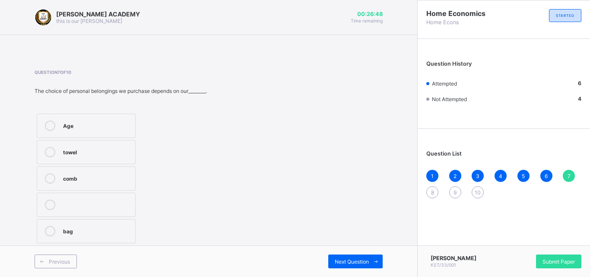
click at [92, 153] on div "towel" at bounding box center [97, 151] width 68 height 9
click at [433, 188] on div "8" at bounding box center [432, 192] width 12 height 12
click at [104, 168] on label "House" at bounding box center [73, 178] width 73 height 24
click at [451, 189] on div "9" at bounding box center [455, 192] width 12 height 12
click at [59, 176] on label "TRUE" at bounding box center [91, 178] width 109 height 24
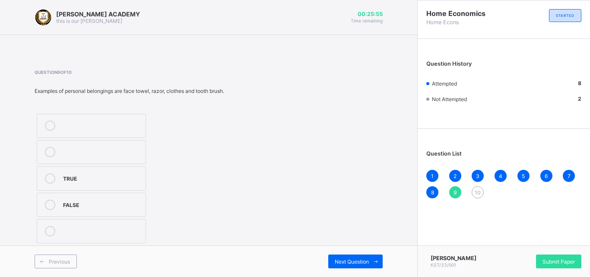
click at [476, 190] on span "10" at bounding box center [478, 192] width 6 height 6
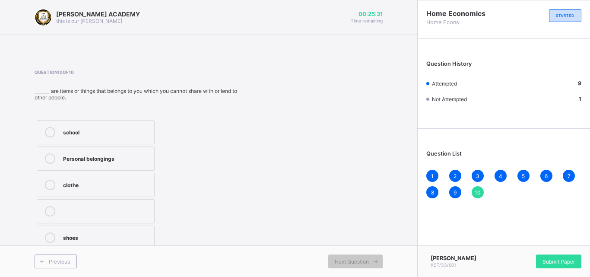
click at [55, 155] on div at bounding box center [49, 158] width 17 height 10
click at [477, 191] on span "10" at bounding box center [478, 192] width 6 height 6
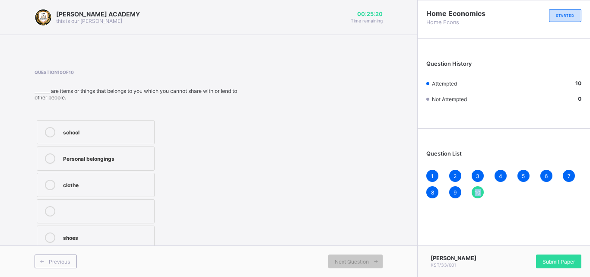
click at [477, 191] on span "10" at bounding box center [478, 192] width 6 height 6
click at [541, 254] on div "Submit Paper" at bounding box center [558, 261] width 45 height 14
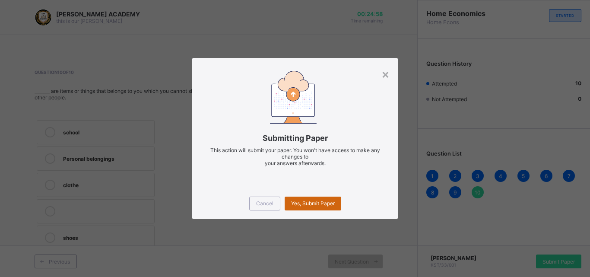
click at [321, 201] on span "Yes, Submit Paper" at bounding box center [313, 203] width 44 height 6
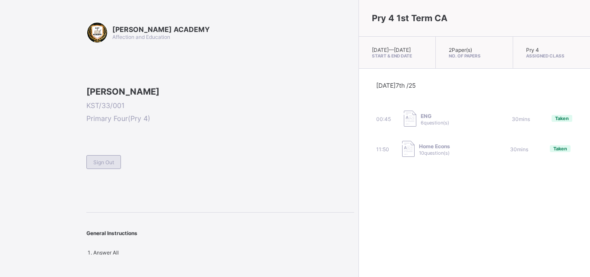
click at [110, 169] on div "Sign Out" at bounding box center [103, 162] width 35 height 14
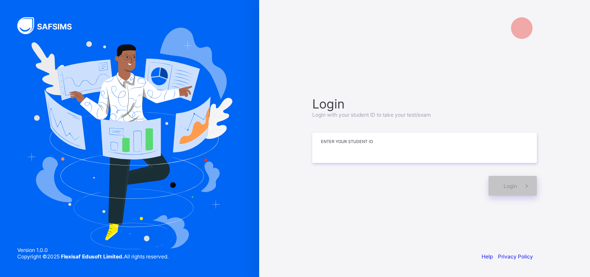
click at [335, 150] on input at bounding box center [424, 148] width 225 height 30
type input "*********"
click at [522, 182] on span at bounding box center [527, 186] width 20 height 20
click at [510, 179] on div "Login" at bounding box center [512, 186] width 48 height 20
click at [422, 80] on div "Login Login with your student ID to take your test/exam ********* Enter your St…" at bounding box center [425, 146] width 242 height 162
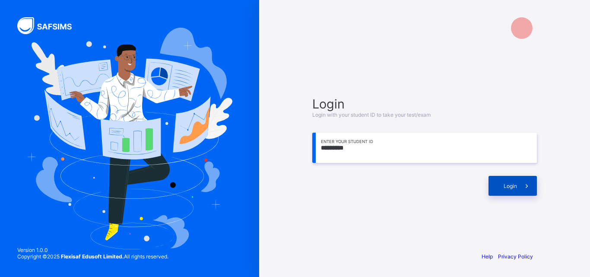
click at [495, 189] on div "Login" at bounding box center [512, 186] width 48 height 20
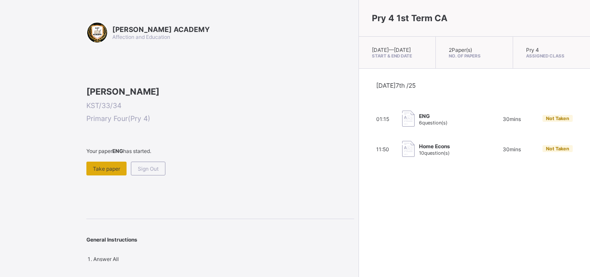
click at [116, 172] on span "Take paper" at bounding box center [106, 168] width 27 height 6
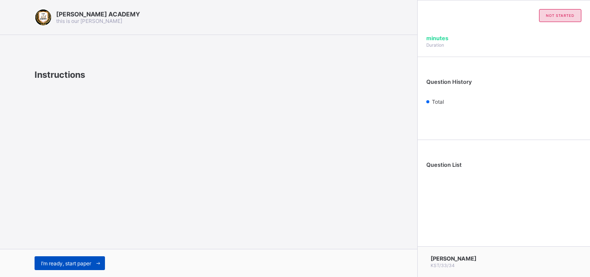
click at [82, 260] on span "I’m ready, start paper" at bounding box center [66, 263] width 50 height 6
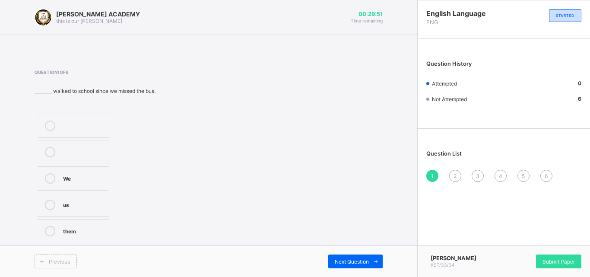
click at [68, 177] on div "We" at bounding box center [83, 177] width 41 height 9
click at [348, 263] on span "Next Question" at bounding box center [352, 261] width 34 height 6
click at [84, 178] on div "Pronouns" at bounding box center [83, 177] width 41 height 9
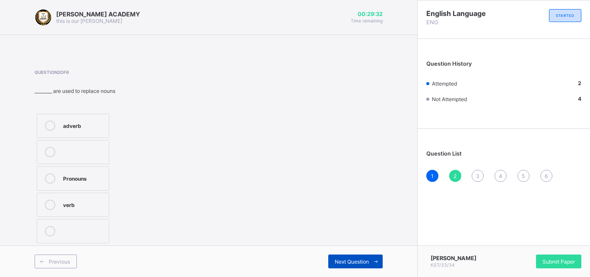
click at [352, 259] on span "Next Question" at bounding box center [352, 261] width 34 height 6
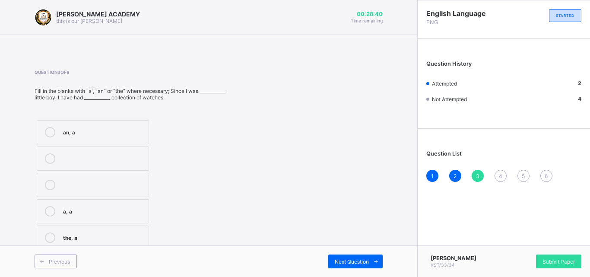
click at [78, 216] on label "a, a" at bounding box center [93, 211] width 112 height 24
click at [351, 261] on span "Next Question" at bounding box center [352, 261] width 34 height 6
click at [74, 208] on div "a, the" at bounding box center [103, 210] width 81 height 9
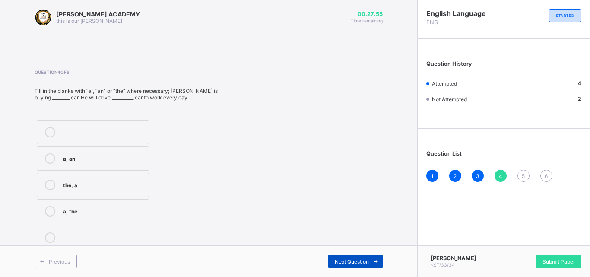
click at [358, 257] on div "Next Question" at bounding box center [355, 261] width 54 height 14
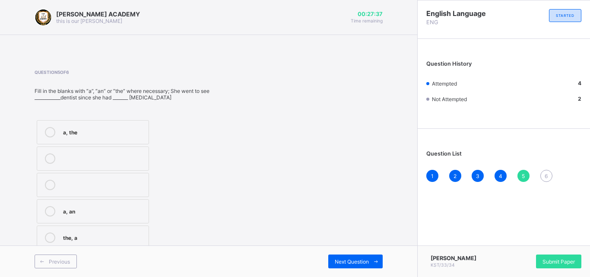
click at [72, 237] on div "the, a" at bounding box center [103, 236] width 81 height 9
click at [350, 261] on span "Next Question" at bounding box center [352, 261] width 34 height 6
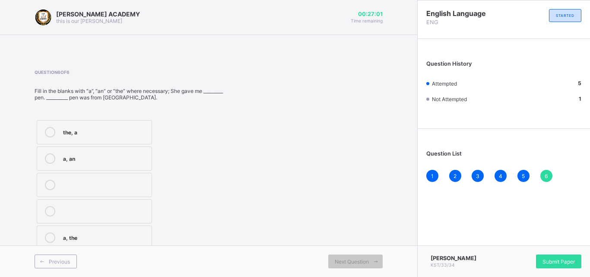
click at [70, 235] on div "a, the" at bounding box center [105, 236] width 84 height 9
click at [544, 257] on div "Submit Paper" at bounding box center [558, 261] width 45 height 14
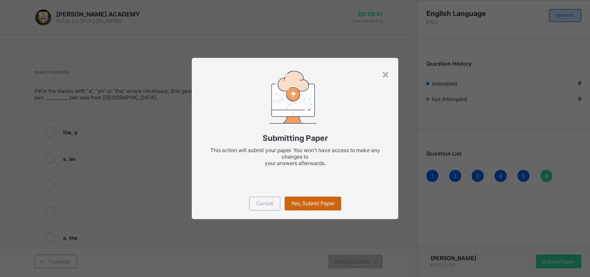
click at [311, 199] on div "Yes, Submit Paper" at bounding box center [313, 203] width 57 height 14
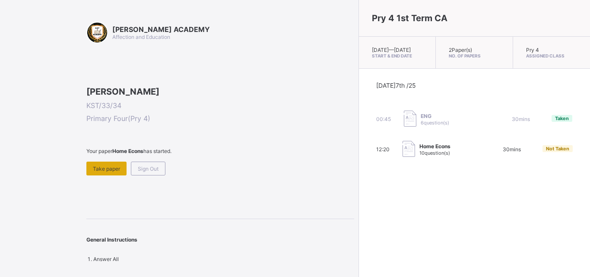
click at [111, 175] on div "Take paper" at bounding box center [106, 169] width 40 height 14
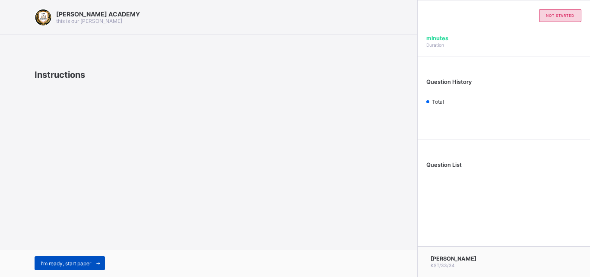
click at [55, 263] on span "I’m ready, start paper" at bounding box center [66, 263] width 50 height 6
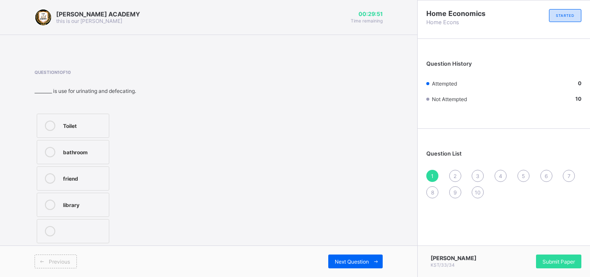
click at [71, 126] on div "Toilet" at bounding box center [83, 124] width 41 height 9
click at [341, 263] on span "Next Question" at bounding box center [352, 261] width 34 height 6
click at [69, 150] on div "Library" at bounding box center [83, 151] width 41 height 9
click at [347, 259] on span "Next Question" at bounding box center [352, 261] width 34 height 6
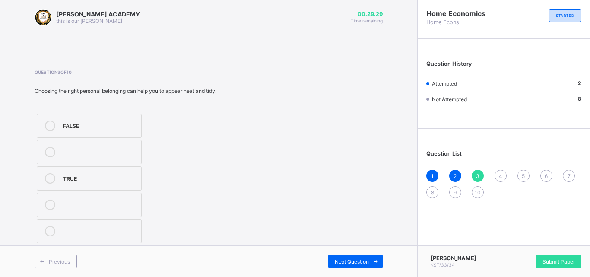
click at [63, 178] on label "TRUE" at bounding box center [89, 178] width 105 height 24
click at [348, 258] on span "Next Question" at bounding box center [352, 261] width 34 height 6
click at [80, 228] on div "House" at bounding box center [98, 230] width 70 height 9
click at [348, 256] on div "Next Question" at bounding box center [355, 261] width 54 height 14
click at [74, 181] on div "FALSE" at bounding box center [83, 177] width 41 height 9
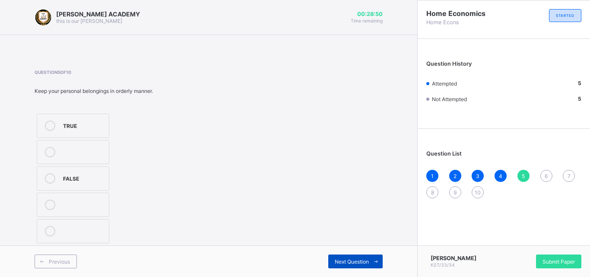
click at [352, 256] on div "Next Question" at bounding box center [355, 261] width 54 height 14
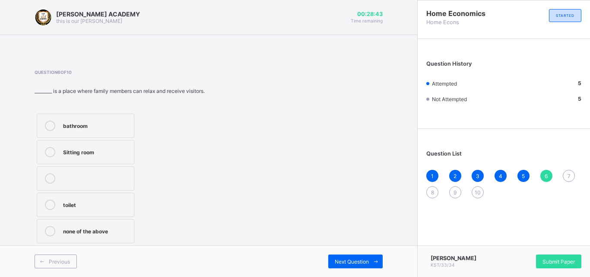
click at [91, 152] on div "Sitting room" at bounding box center [96, 151] width 67 height 9
click at [355, 260] on span "Next Question" at bounding box center [352, 261] width 34 height 6
click at [71, 130] on div "Age" at bounding box center [97, 125] width 68 height 10
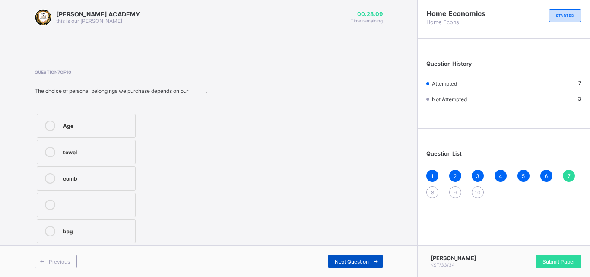
click at [347, 257] on div "Next Question" at bounding box center [355, 261] width 54 height 14
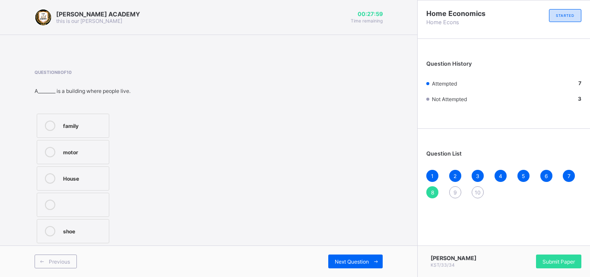
click at [68, 177] on div "House" at bounding box center [83, 177] width 41 height 9
click at [356, 263] on span "Next Question" at bounding box center [352, 261] width 34 height 6
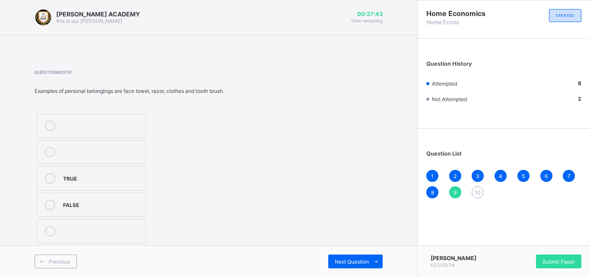
click at [77, 183] on div "TRUE" at bounding box center [102, 178] width 78 height 10
click at [354, 258] on span "Next Question" at bounding box center [352, 261] width 34 height 6
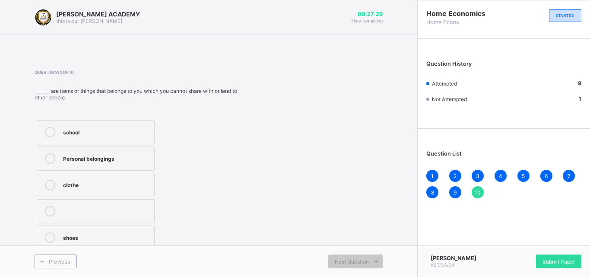
click at [99, 161] on div "Personal belongings" at bounding box center [106, 157] width 87 height 9
click at [558, 260] on span "Submit Paper" at bounding box center [558, 261] width 32 height 6
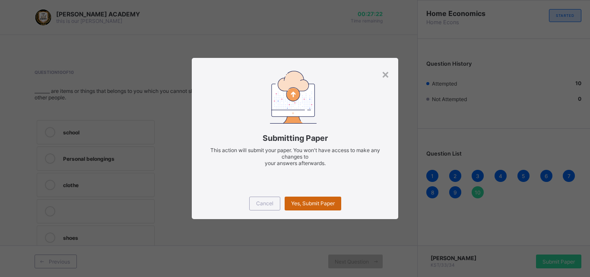
click at [300, 201] on span "Yes, Submit Paper" at bounding box center [313, 203] width 44 height 6
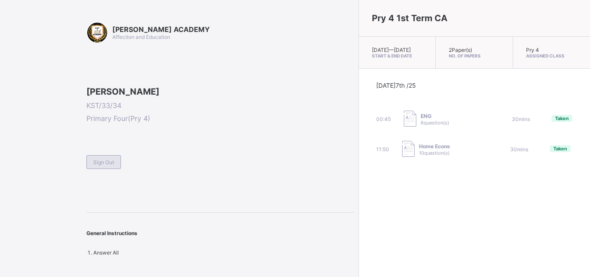
click at [114, 169] on div "Sign Out" at bounding box center [103, 162] width 35 height 14
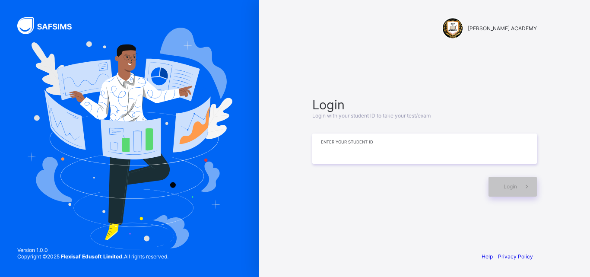
click at [328, 148] on input at bounding box center [424, 148] width 225 height 30
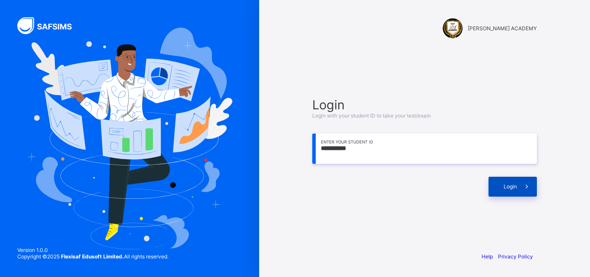
type input "**********"
click at [531, 191] on span at bounding box center [527, 187] width 20 height 20
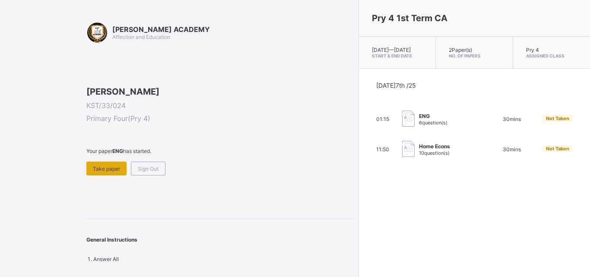
click at [114, 172] on span "Take paper" at bounding box center [106, 168] width 27 height 6
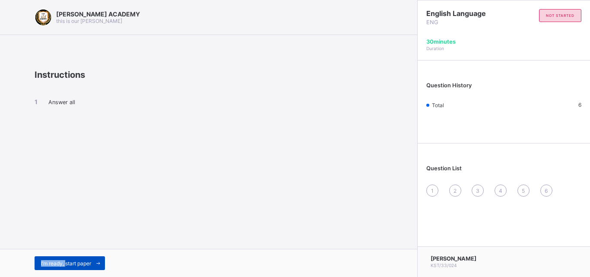
drag, startPoint x: 114, startPoint y: 228, endPoint x: 64, endPoint y: 266, distance: 62.7
click at [64, 266] on div "[PERSON_NAME] ACADEMY this is our [PERSON_NAME] Instructions Answer all I’m rea…" at bounding box center [208, 138] width 417 height 277
click at [64, 265] on span "I’m ready, start paper" at bounding box center [66, 263] width 50 height 6
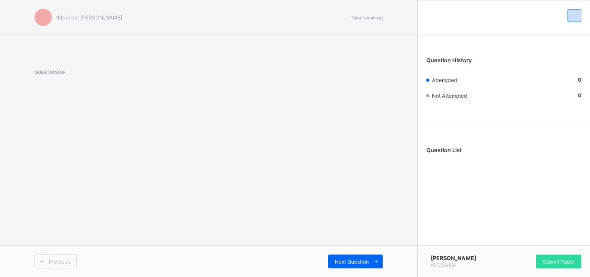
click at [64, 265] on div "Previous" at bounding box center [56, 261] width 42 height 14
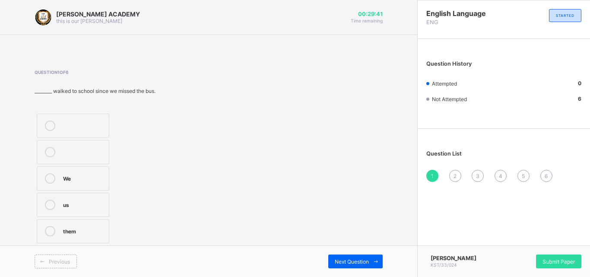
click at [64, 185] on label "We" at bounding box center [73, 178] width 73 height 24
click at [130, 229] on div "We us them" at bounding box center [99, 178] width 128 height 134
click at [376, 256] on span at bounding box center [376, 261] width 14 height 14
click at [97, 181] on div "Pronouns" at bounding box center [83, 177] width 41 height 9
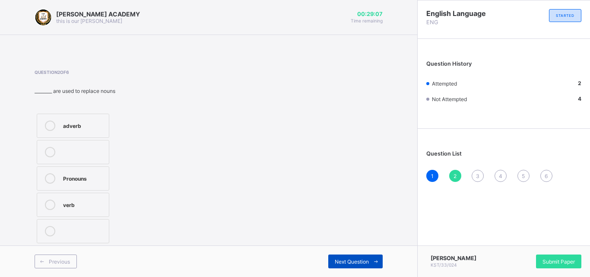
click at [347, 260] on span "Next Question" at bounding box center [352, 261] width 34 height 6
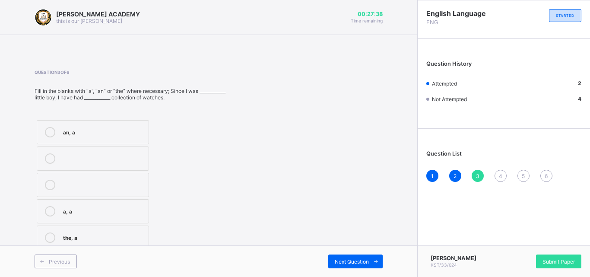
click at [205, 198] on div "an, a a, a the, a" at bounding box center [132, 185] width 195 height 134
click at [73, 208] on div "a, a" at bounding box center [103, 210] width 81 height 9
drag, startPoint x: 73, startPoint y: 209, endPoint x: 82, endPoint y: 187, distance: 23.8
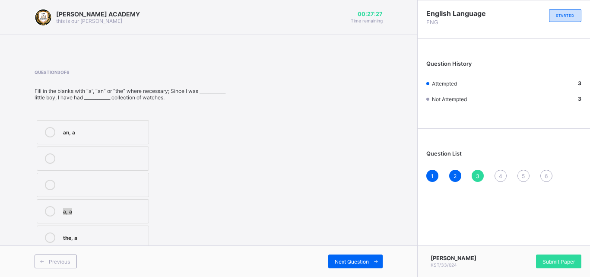
click at [82, 187] on div "an, a a, a the, a" at bounding box center [93, 185] width 117 height 134
click at [47, 204] on label "a, a" at bounding box center [93, 211] width 112 height 24
click at [356, 254] on div "Next Question" at bounding box center [355, 261] width 54 height 14
click at [134, 149] on label "a, an" at bounding box center [93, 158] width 112 height 24
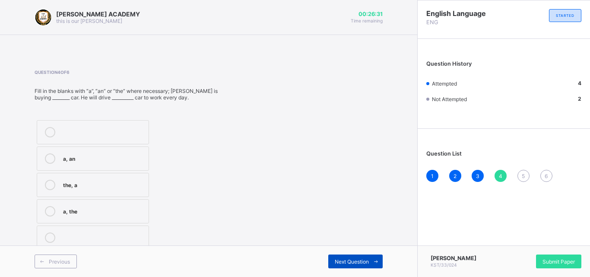
click at [342, 259] on span "Next Question" at bounding box center [352, 261] width 34 height 6
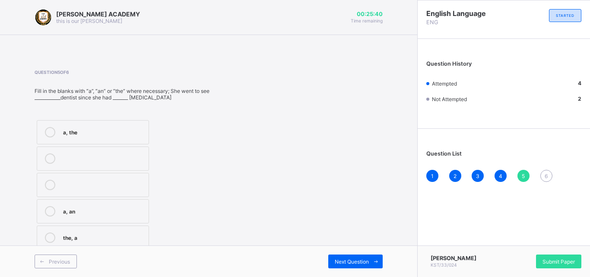
click at [86, 128] on div "a, the" at bounding box center [103, 131] width 81 height 9
click at [351, 267] on div "Next Question" at bounding box center [355, 261] width 54 height 14
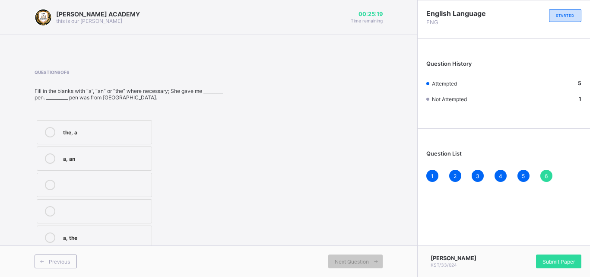
click at [130, 131] on div "the, a" at bounding box center [105, 131] width 84 height 9
click at [574, 260] on span "Submit Paper" at bounding box center [558, 261] width 32 height 6
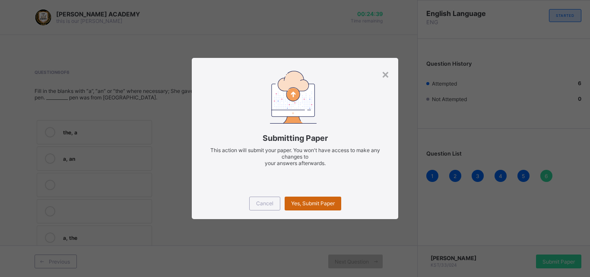
click at [301, 197] on div "Yes, Submit Paper" at bounding box center [313, 203] width 57 height 14
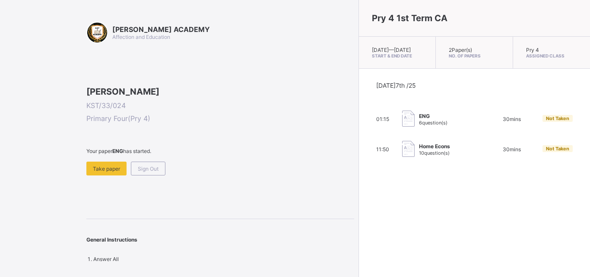
click at [94, 162] on span at bounding box center [220, 157] width 268 height 7
click at [93, 175] on div "Take paper" at bounding box center [106, 169] width 40 height 14
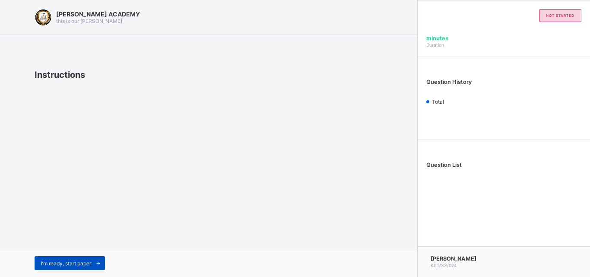
click at [62, 258] on div "I’m ready, start paper" at bounding box center [70, 263] width 70 height 14
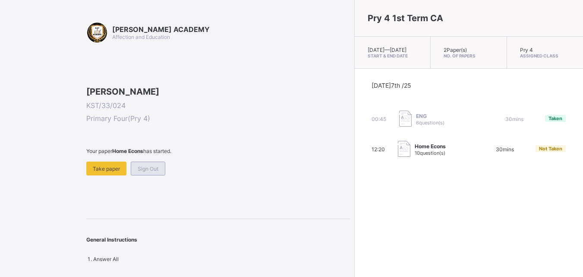
click at [148, 172] on span "Sign Out" at bounding box center [148, 168] width 21 height 6
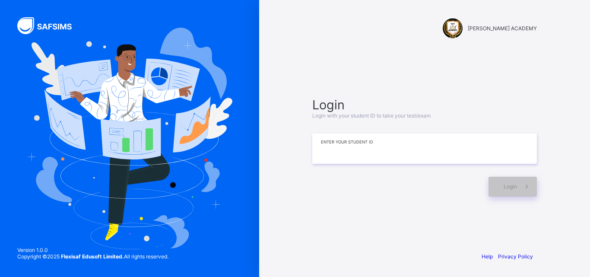
click at [331, 140] on input at bounding box center [424, 148] width 225 height 30
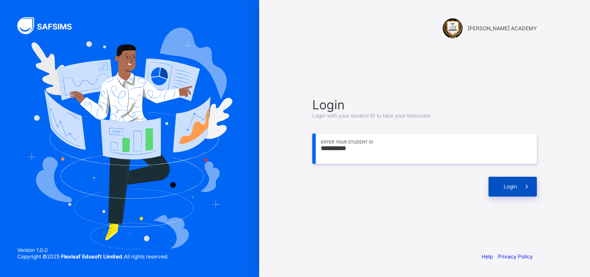
type input "**********"
click at [497, 192] on div "Login" at bounding box center [512, 187] width 48 height 20
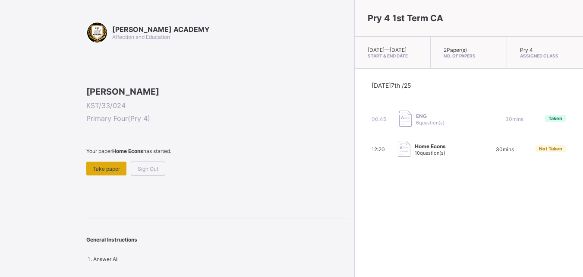
click at [111, 175] on div "Take paper" at bounding box center [106, 169] width 40 height 14
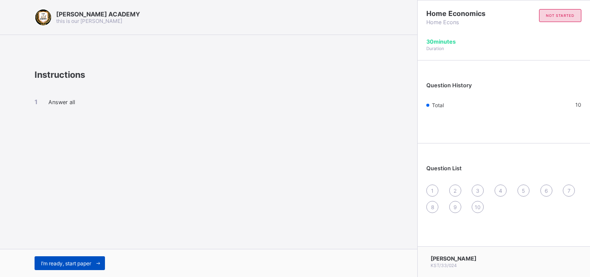
click at [97, 259] on span at bounding box center [98, 263] width 14 height 14
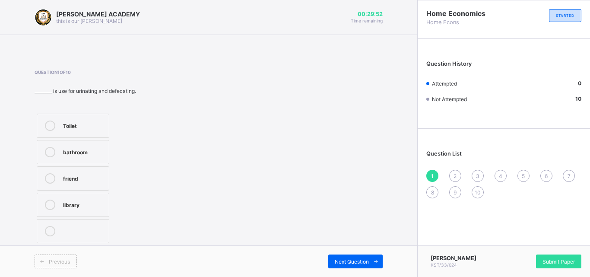
click at [71, 116] on label "Toilet" at bounding box center [73, 126] width 73 height 24
click at [343, 253] on div "Previous Next Question" at bounding box center [208, 261] width 417 height 32
click at [355, 257] on div "Next Question" at bounding box center [355, 261] width 54 height 14
click at [96, 143] on label "Library" at bounding box center [73, 152] width 73 height 24
click at [340, 257] on div "Next Question" at bounding box center [355, 261] width 54 height 14
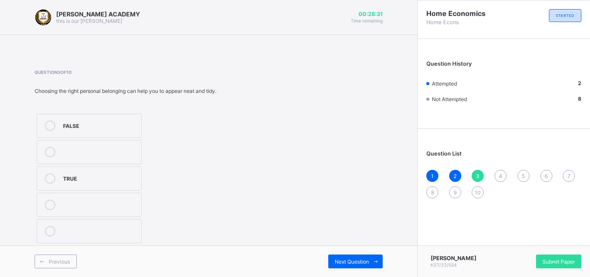
click at [110, 177] on div "TRUE" at bounding box center [100, 177] width 74 height 9
click at [338, 262] on span "Next Question" at bounding box center [352, 261] width 34 height 6
click at [118, 117] on label "age" at bounding box center [87, 126] width 101 height 24
click at [352, 255] on div "Next Question" at bounding box center [355, 261] width 54 height 14
click at [98, 117] on label "TRUE" at bounding box center [73, 126] width 73 height 24
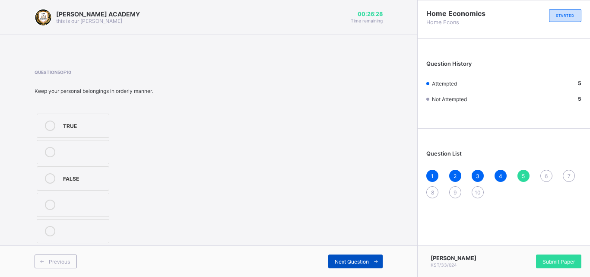
click at [347, 261] on span "Next Question" at bounding box center [352, 261] width 34 height 6
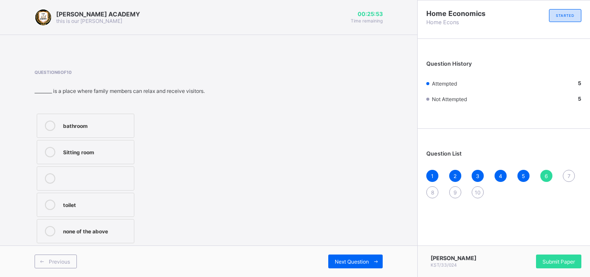
click at [99, 152] on div "Sitting room" at bounding box center [96, 151] width 67 height 9
click at [350, 257] on div "Next Question" at bounding box center [355, 261] width 54 height 14
click at [112, 116] on label "Age" at bounding box center [86, 126] width 99 height 24
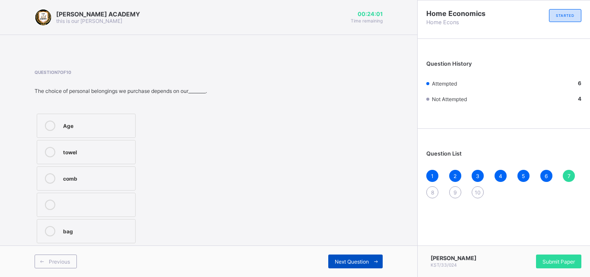
click at [340, 256] on div "Next Question" at bounding box center [355, 261] width 54 height 14
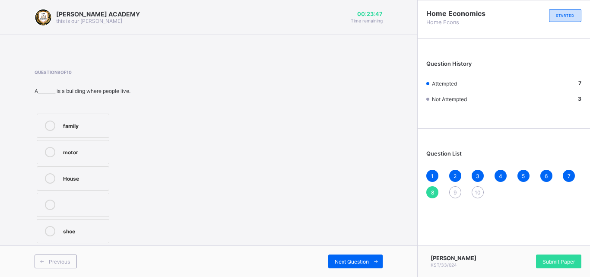
click at [105, 174] on label "House" at bounding box center [73, 178] width 73 height 24
click at [356, 259] on span "Next Question" at bounding box center [352, 261] width 34 height 6
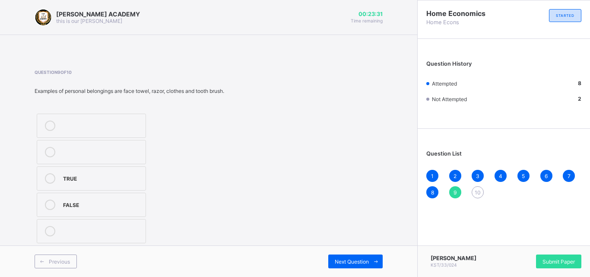
click at [101, 177] on div "TRUE" at bounding box center [102, 177] width 78 height 9
click at [340, 258] on span "Next Question" at bounding box center [352, 261] width 34 height 6
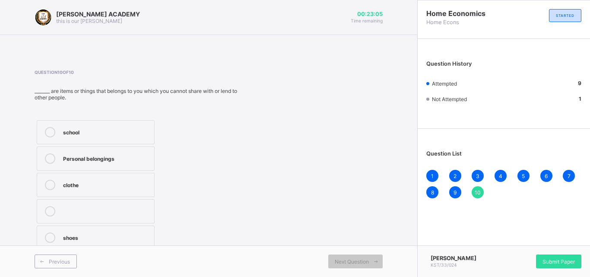
click at [119, 152] on label "Personal belongings" at bounding box center [96, 158] width 118 height 24
click at [357, 260] on span "Next Question" at bounding box center [352, 261] width 34 height 6
click at [349, 257] on div "Next Question" at bounding box center [355, 261] width 54 height 14
click at [548, 254] on div "Submit Paper" at bounding box center [558, 261] width 45 height 14
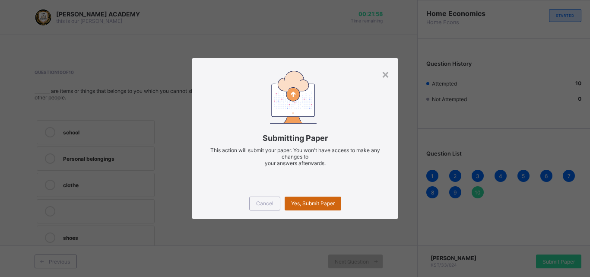
click at [341, 200] on div "Yes, Submit Paper" at bounding box center [313, 203] width 57 height 14
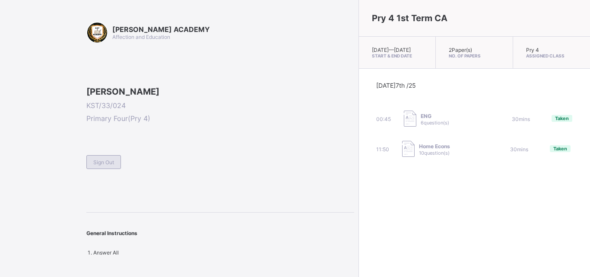
click at [112, 165] on span "Sign Out" at bounding box center [103, 162] width 21 height 6
